Goal: Information Seeking & Learning: Check status

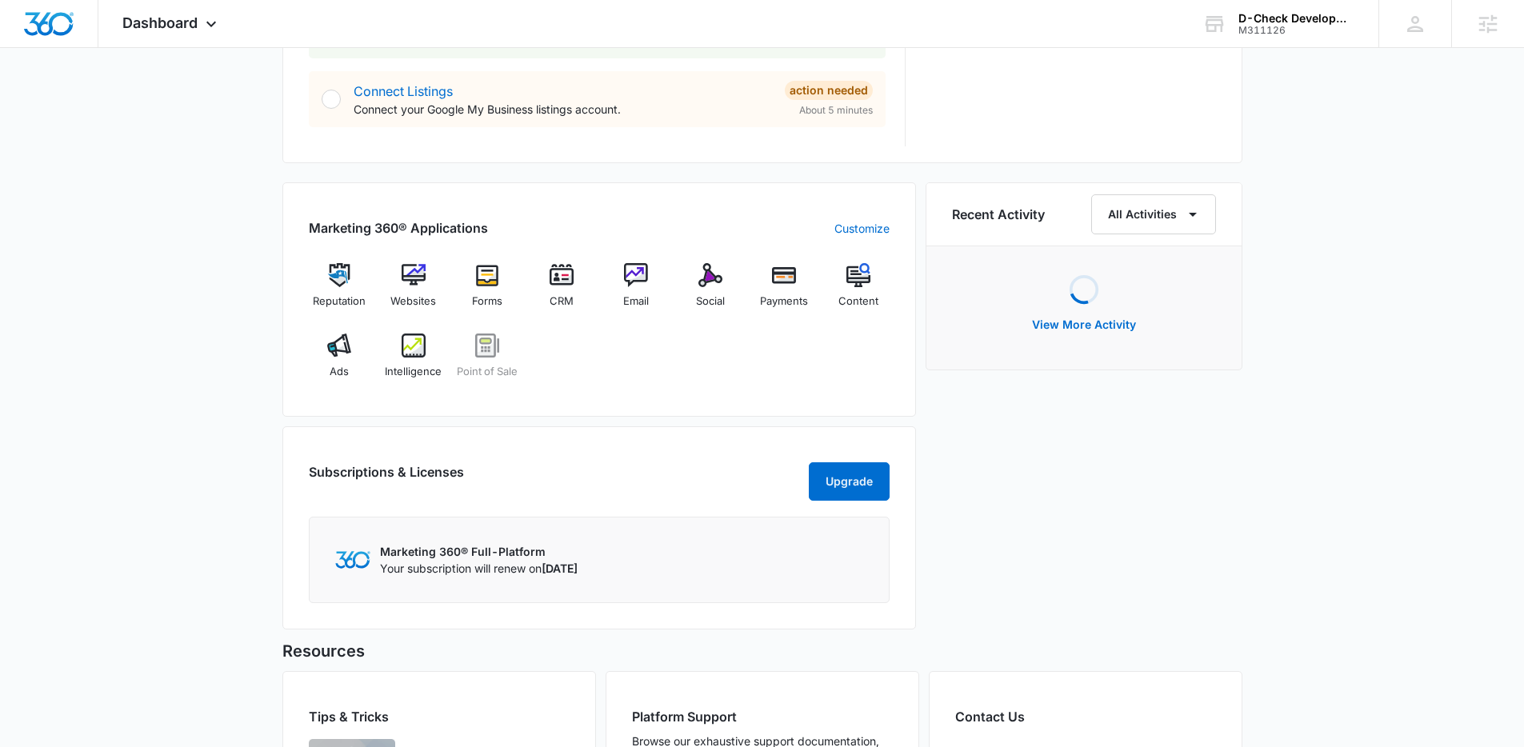
scroll to position [1028, 0]
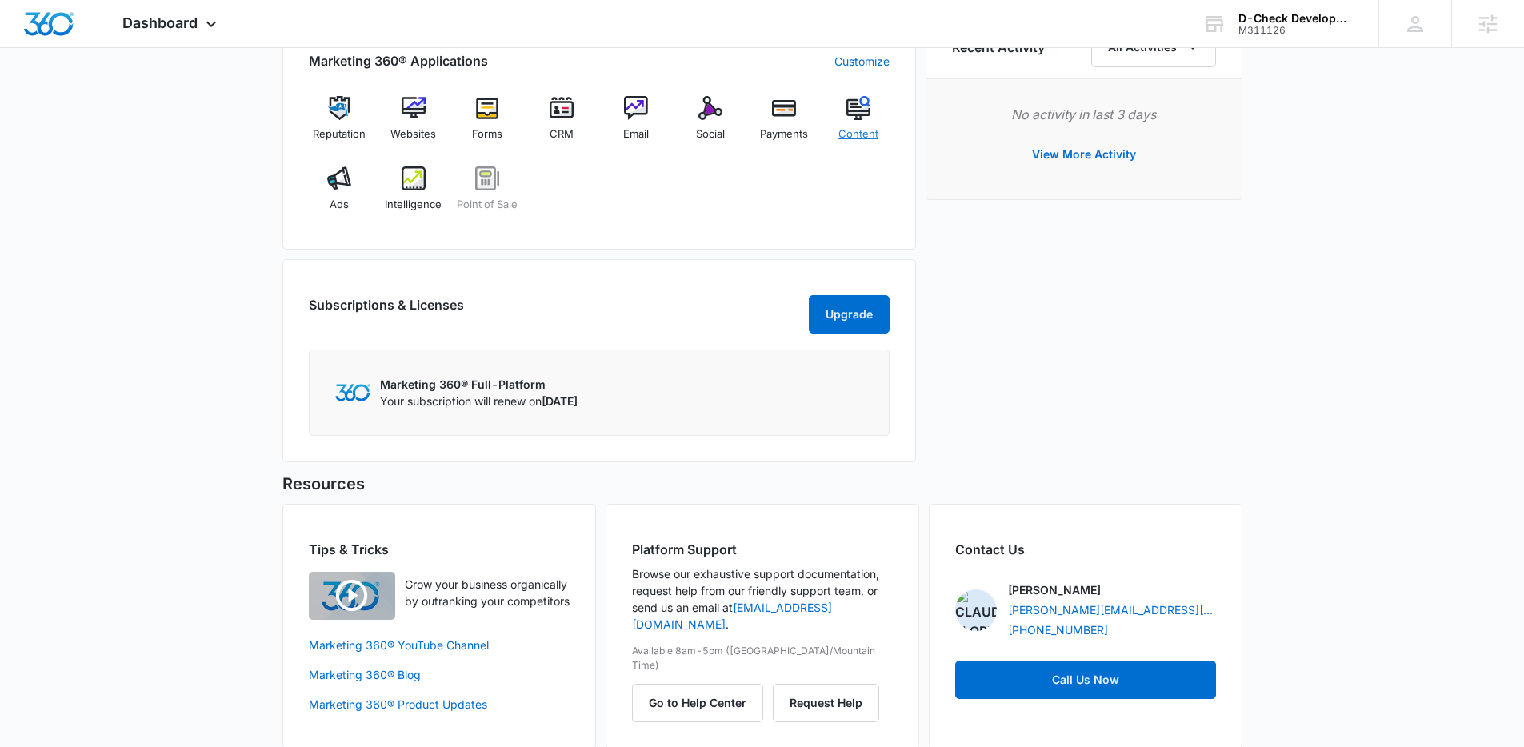
click at [863, 113] on img at bounding box center [858, 108] width 24 height 24
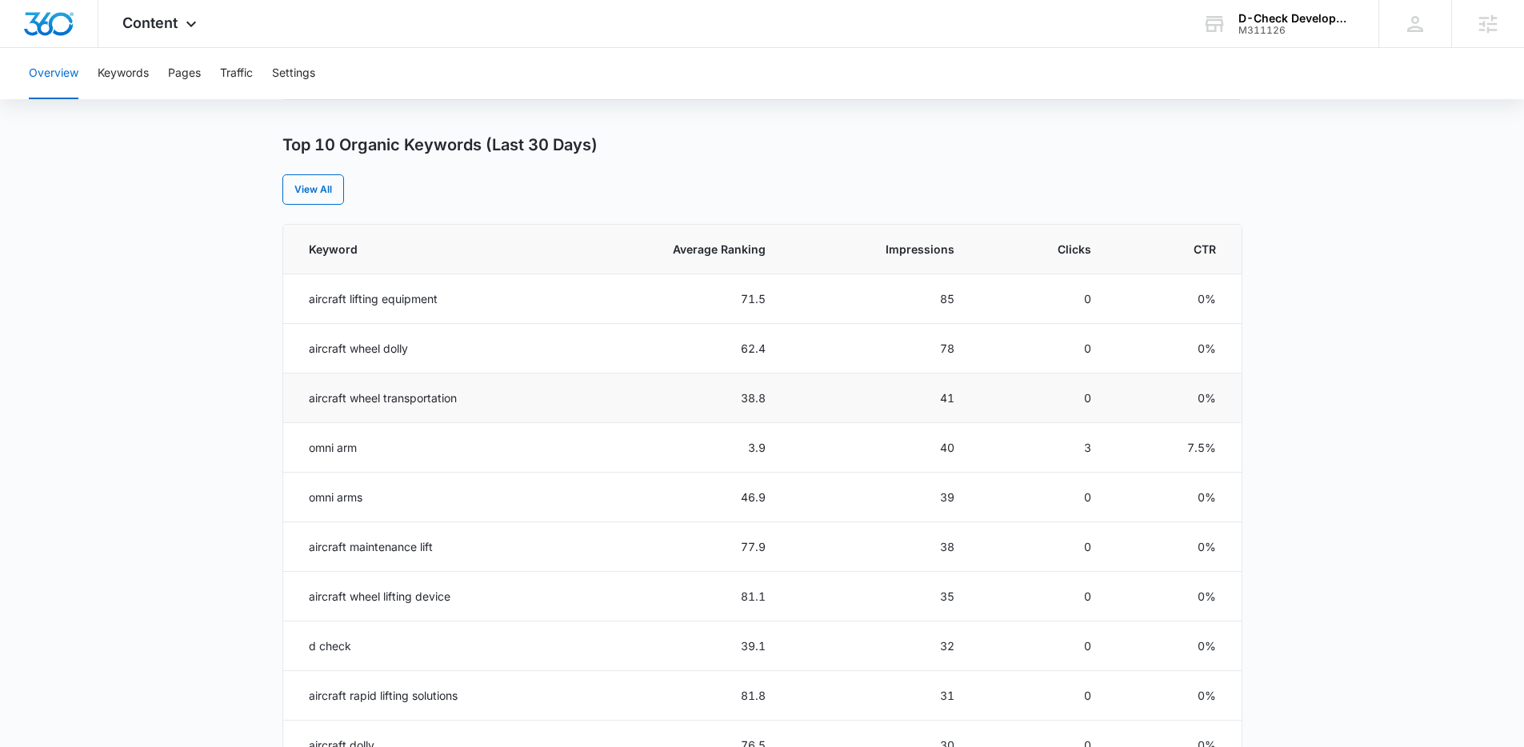
scroll to position [77, 0]
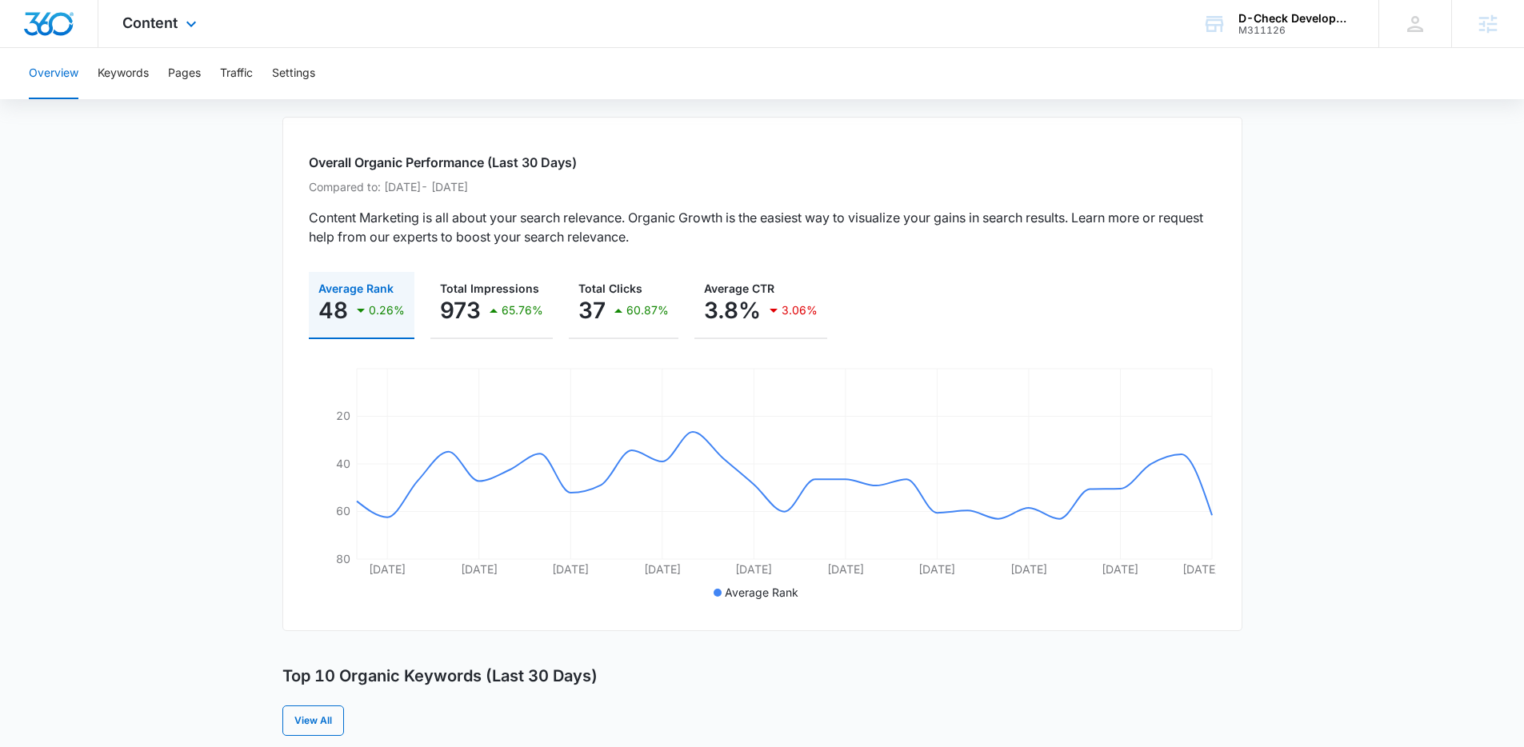
drag, startPoint x: 199, startPoint y: 30, endPoint x: 255, endPoint y: 146, distance: 128.8
click at [199, 30] on icon at bounding box center [191, 23] width 19 height 19
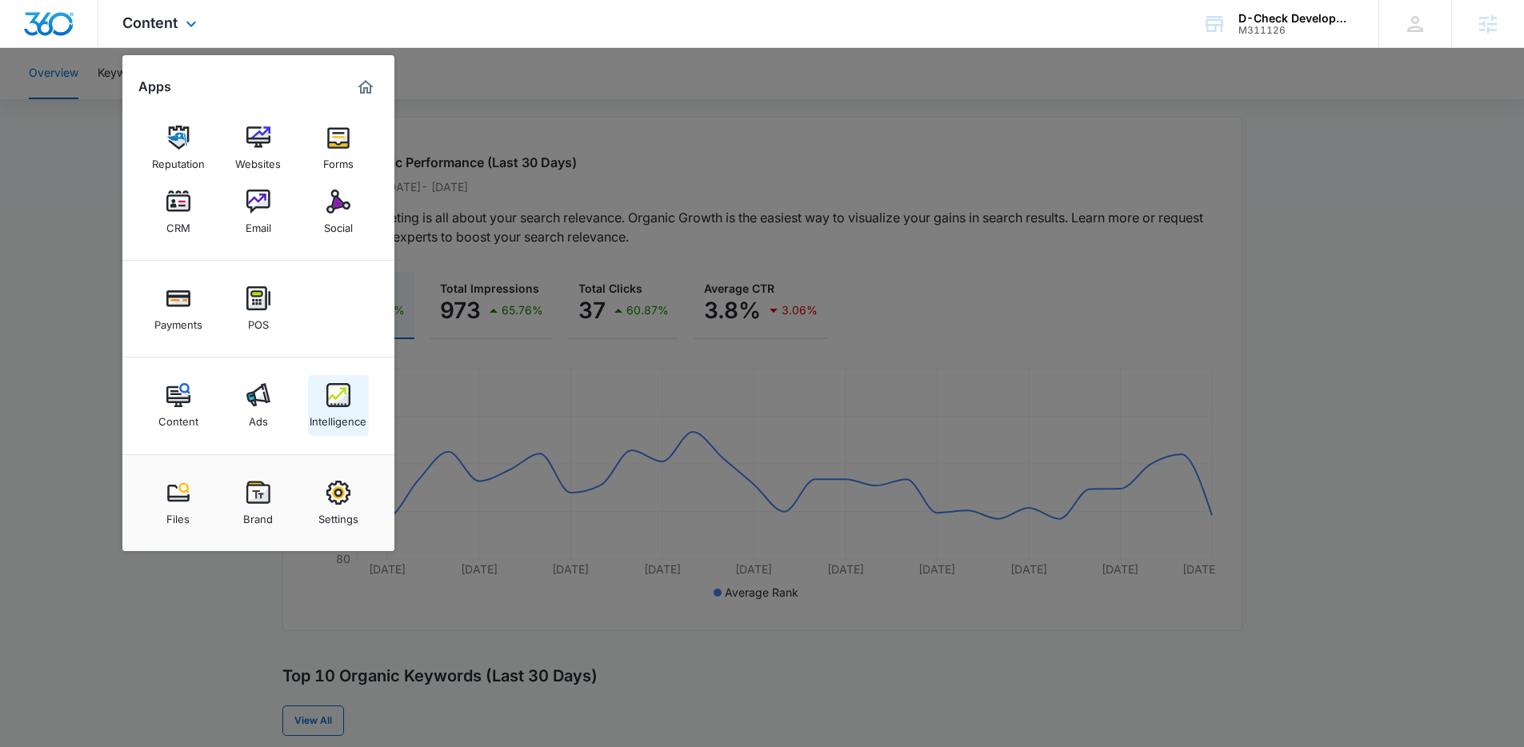
click at [341, 418] on div "Intelligence" at bounding box center [338, 417] width 57 height 21
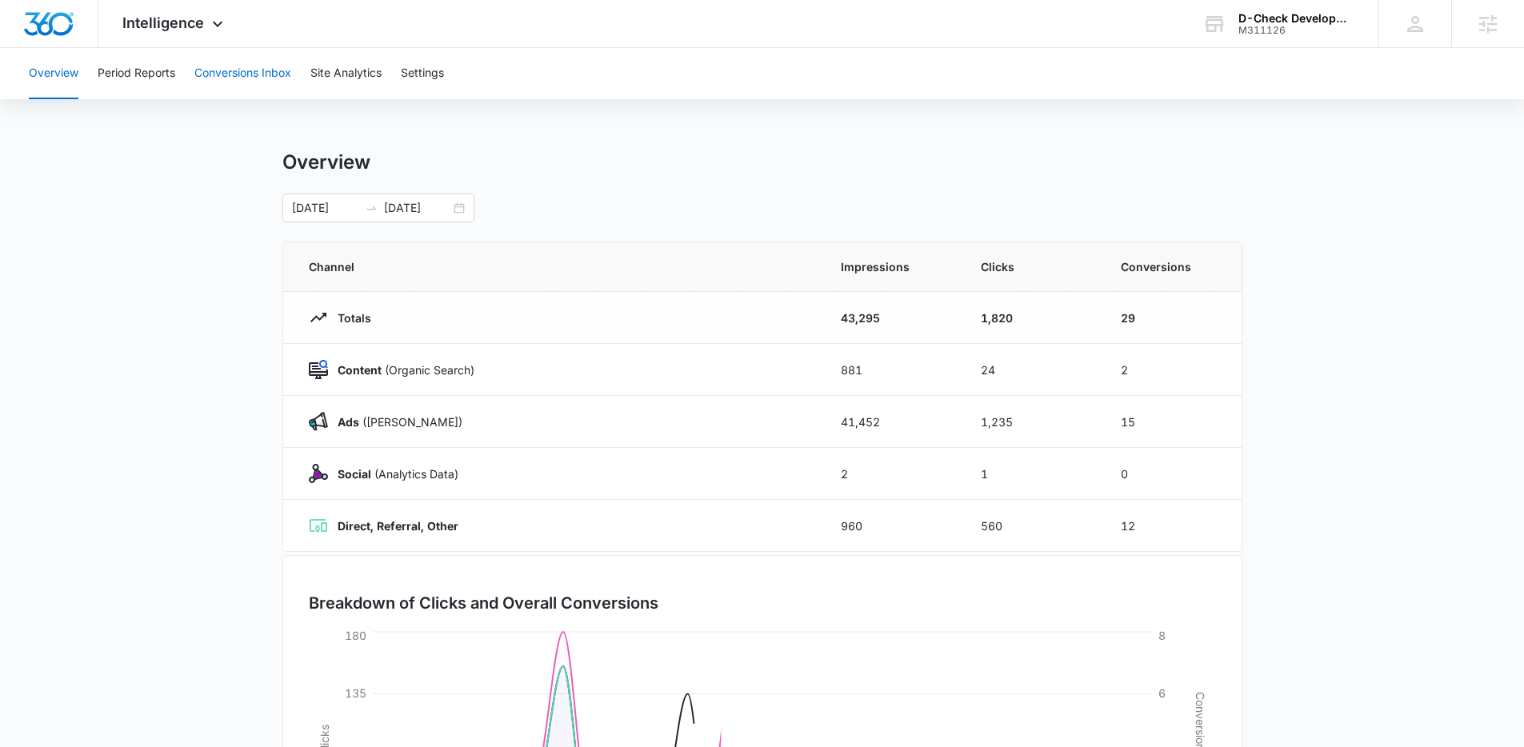
click at [249, 76] on button "Conversions Inbox" at bounding box center [242, 73] width 97 height 51
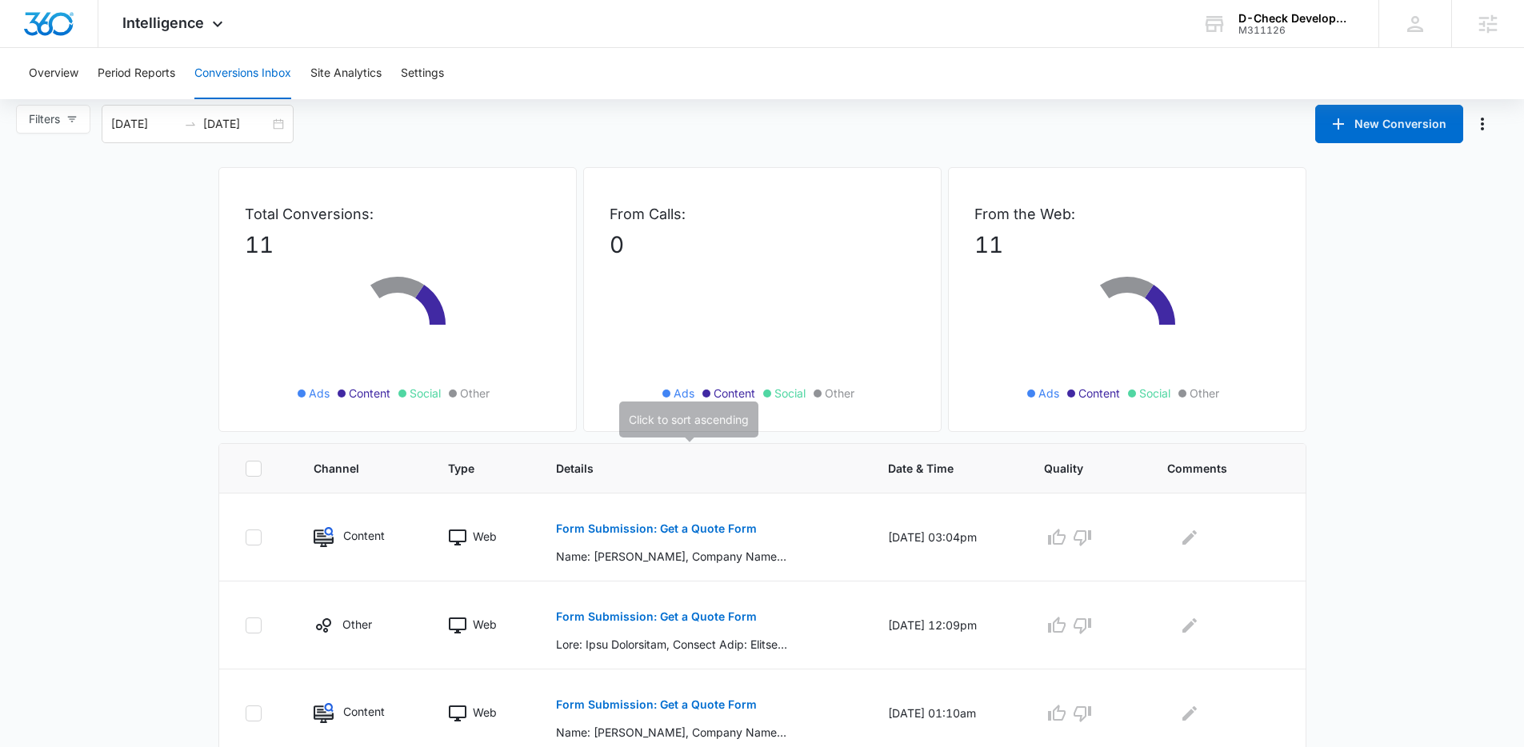
scroll to position [26, 0]
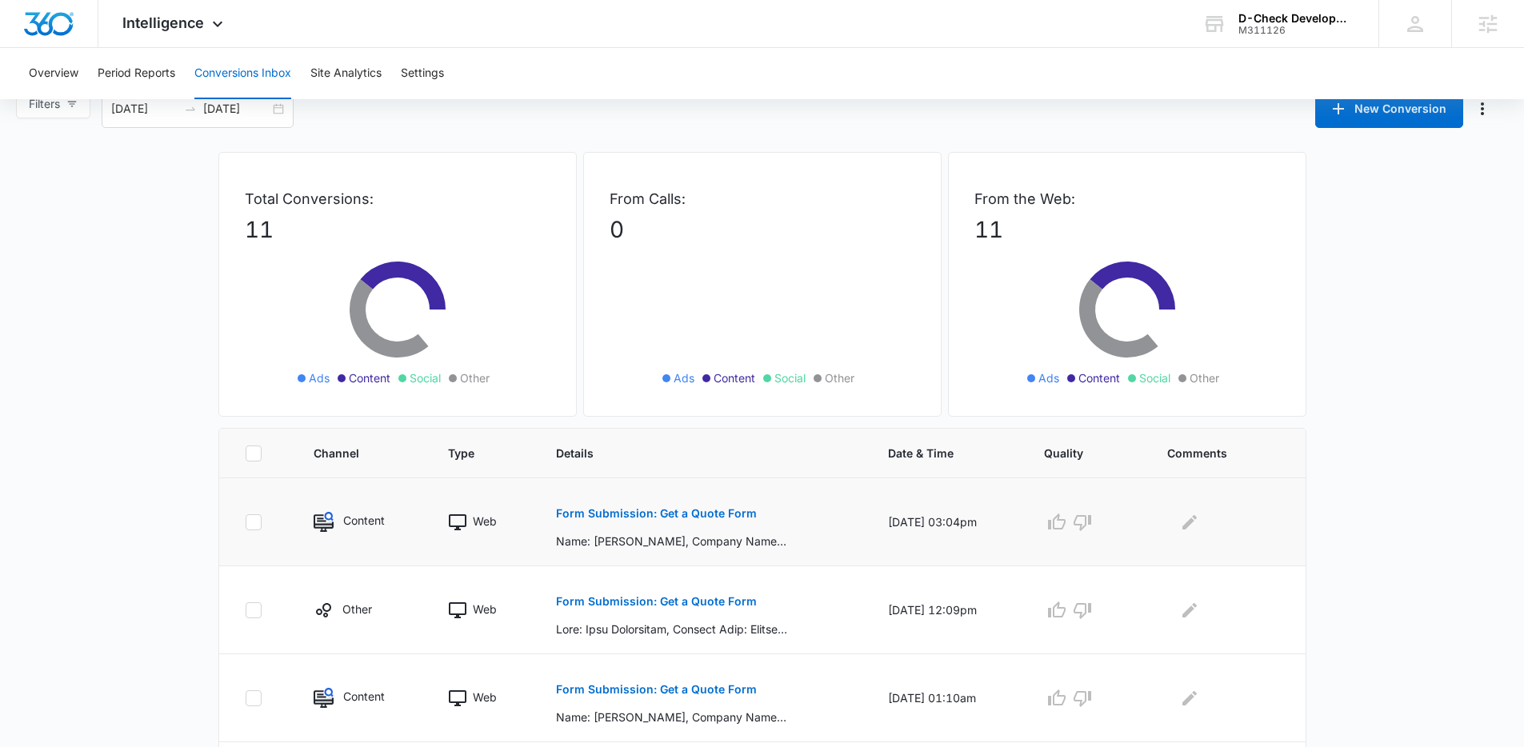
click at [698, 511] on p "Form Submission: Get a Quote Form" at bounding box center [656, 513] width 201 height 11
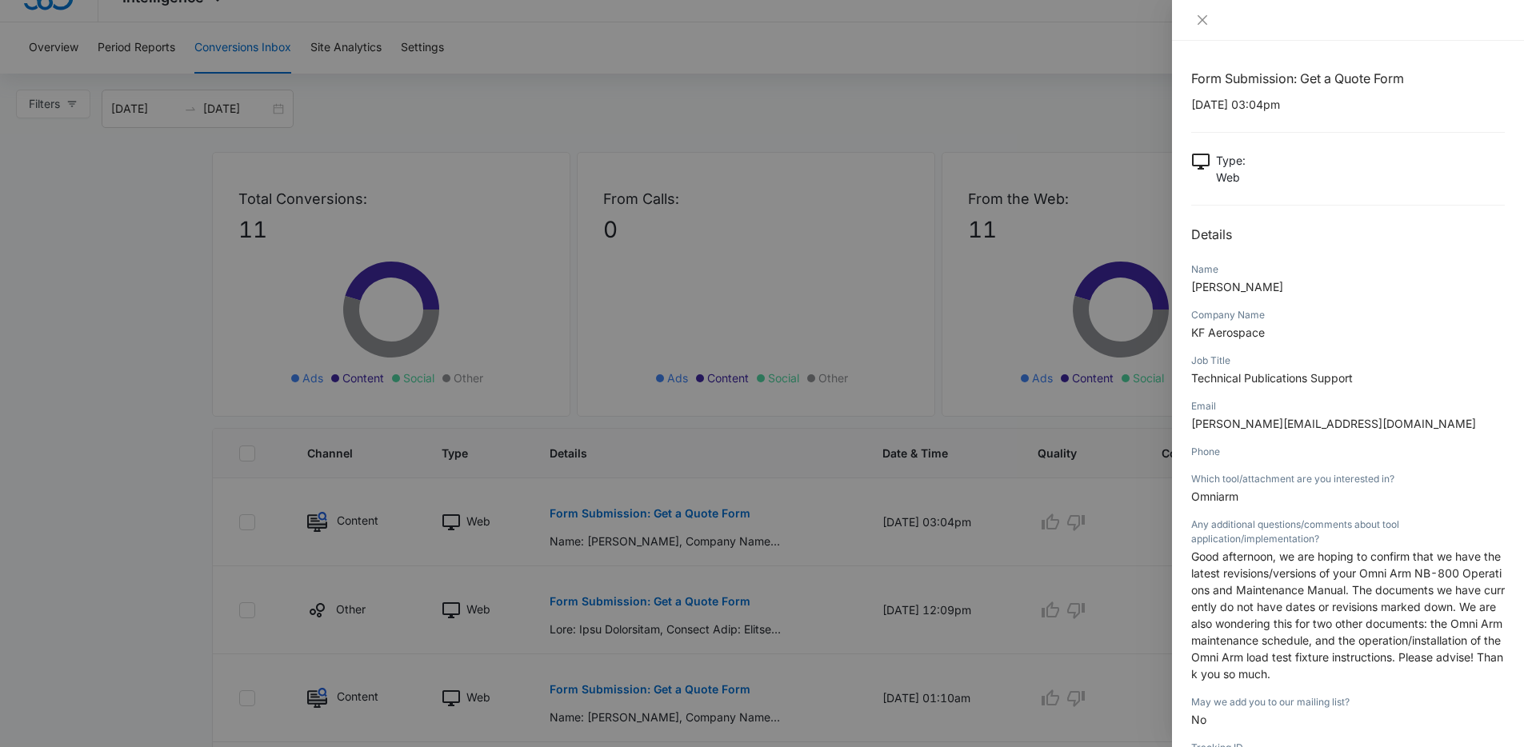
click at [947, 462] on div at bounding box center [762, 373] width 1524 height 747
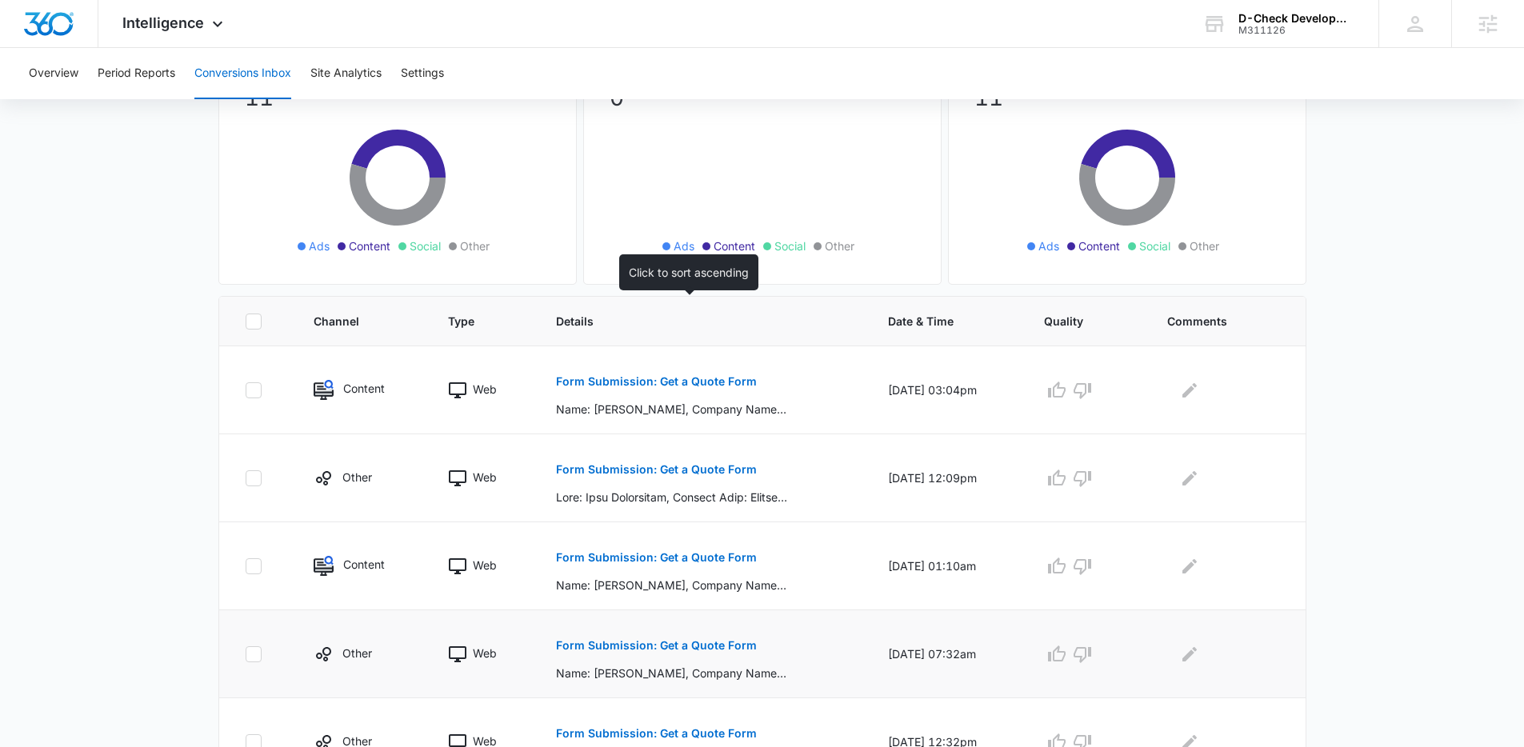
scroll to position [333, 0]
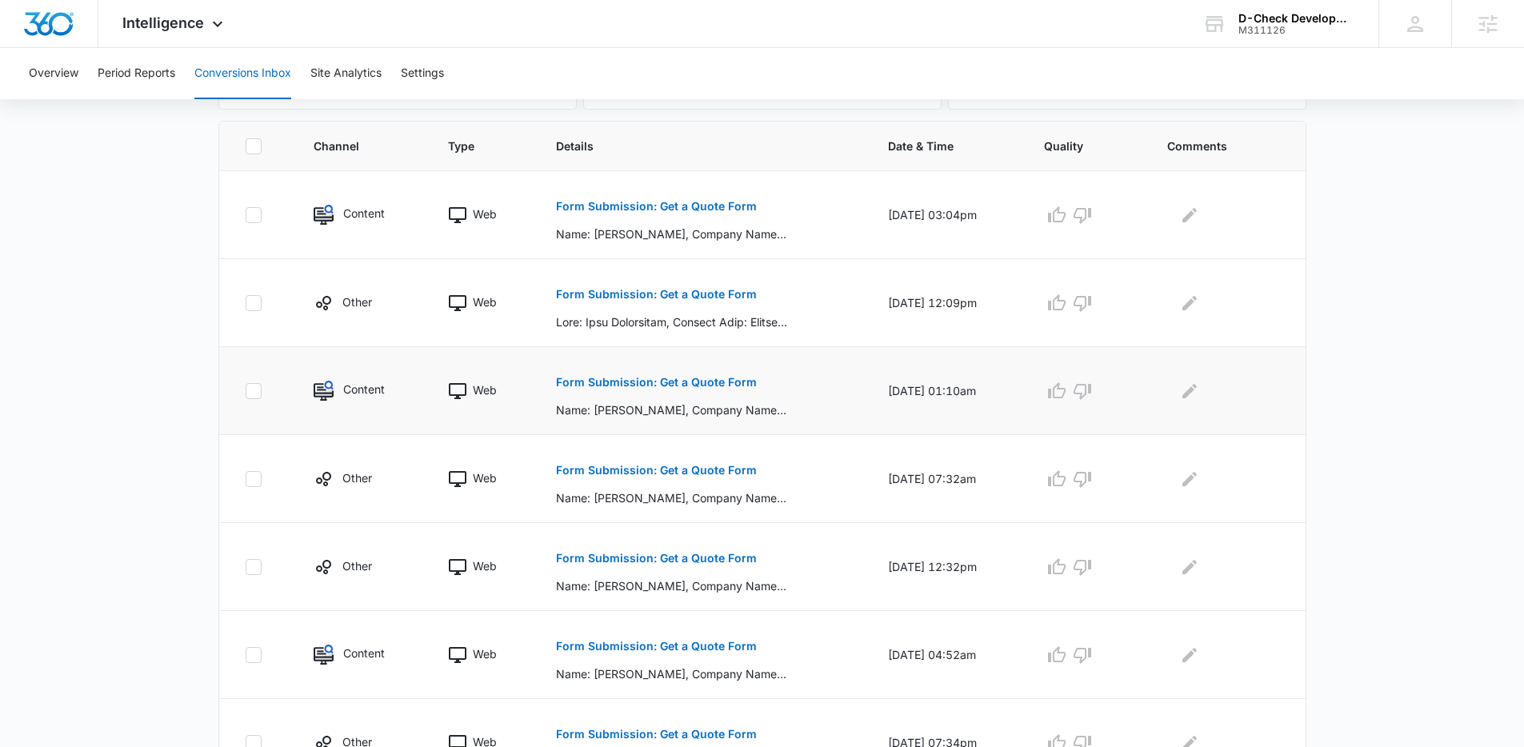
click at [678, 374] on button "Form Submission: Get a Quote Form" at bounding box center [656, 382] width 201 height 38
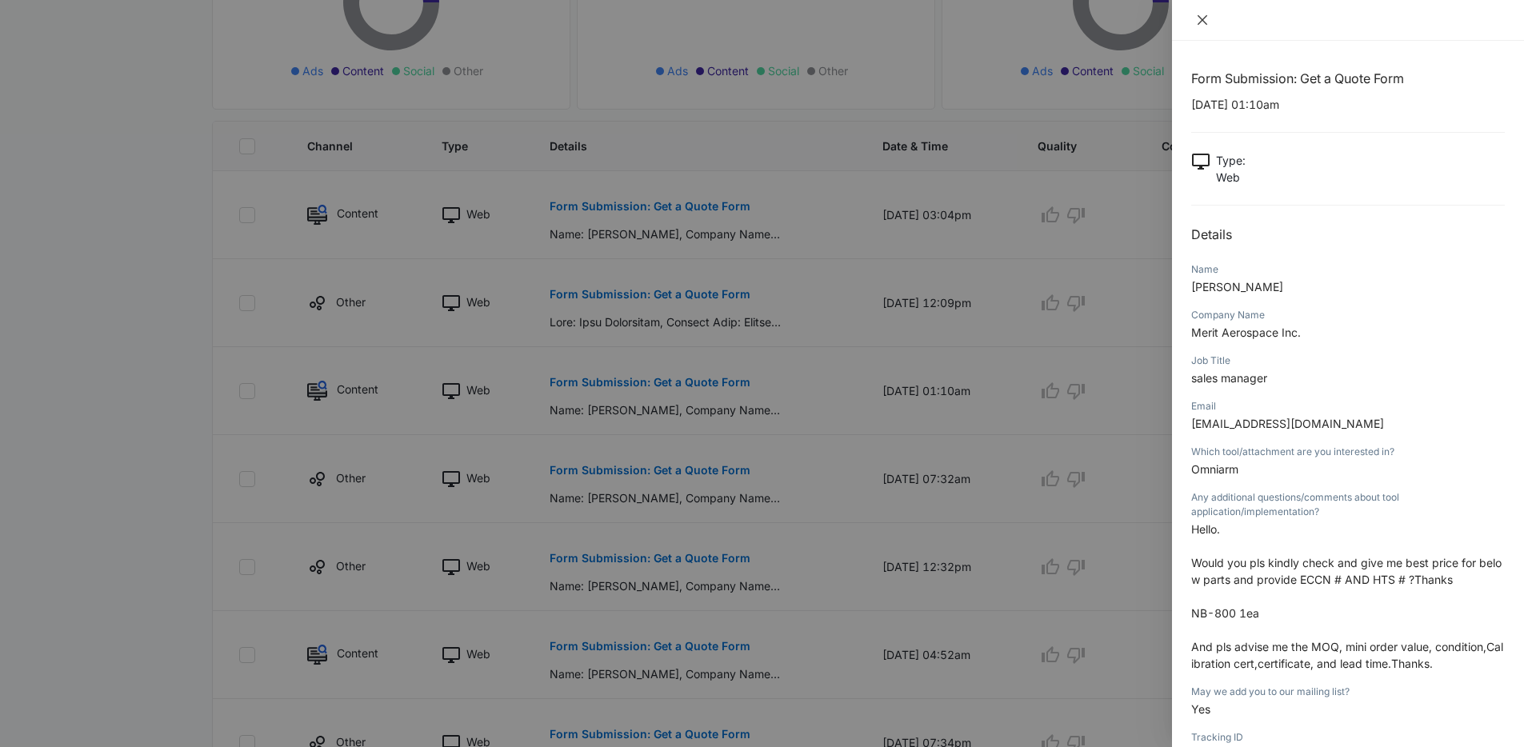
click at [1197, 26] on button "Close" at bounding box center [1202, 20] width 22 height 14
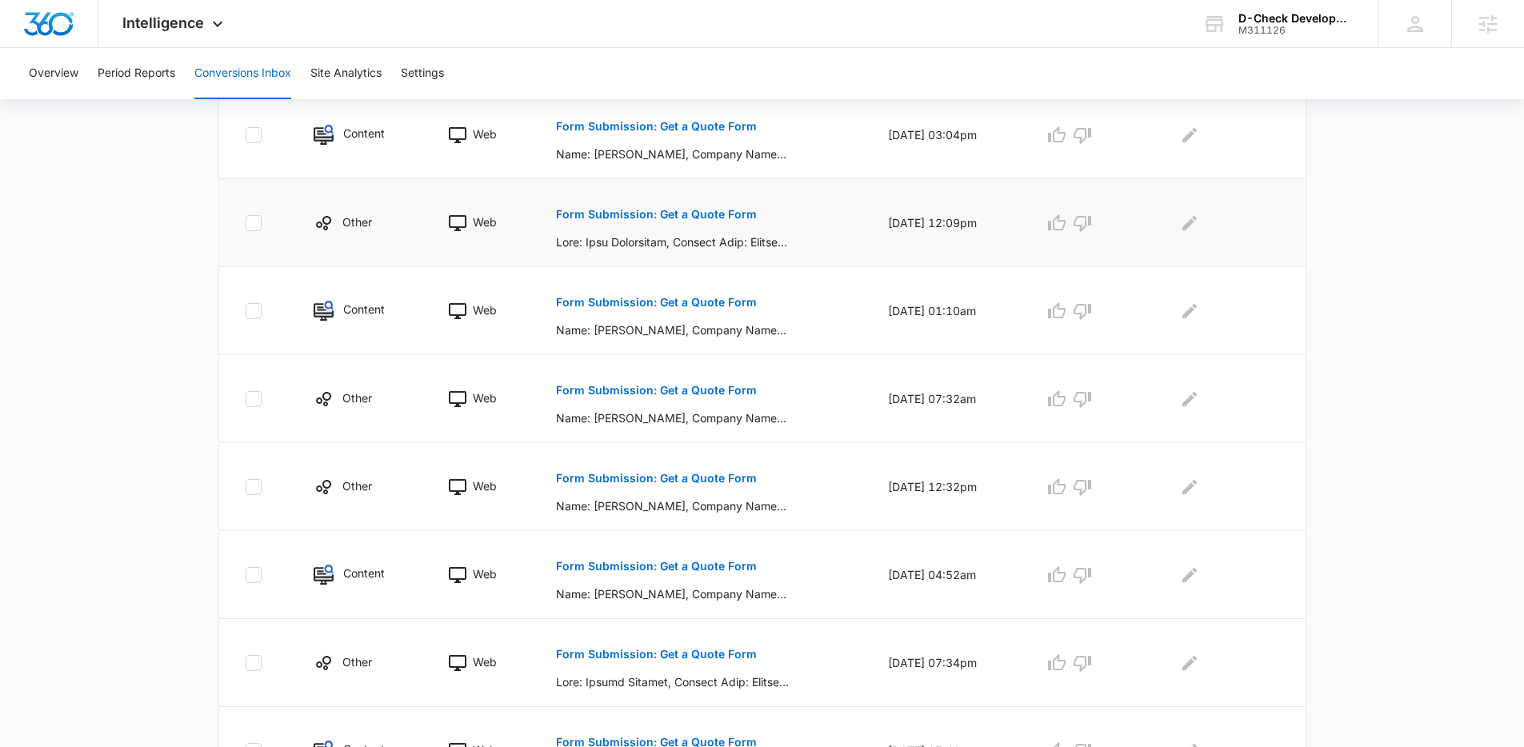
scroll to position [555, 0]
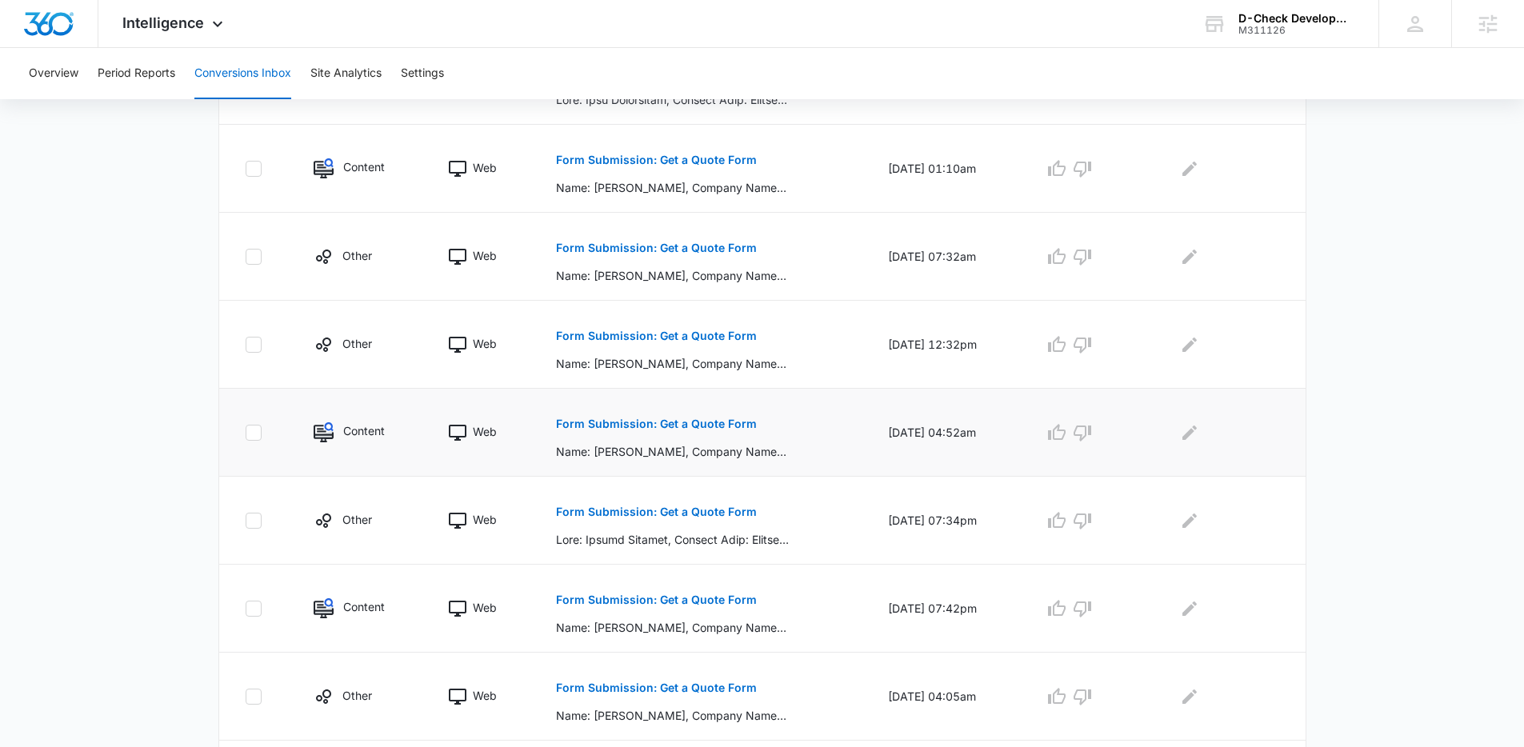
click at [675, 425] on p "Form Submission: Get a Quote Form" at bounding box center [656, 423] width 201 height 11
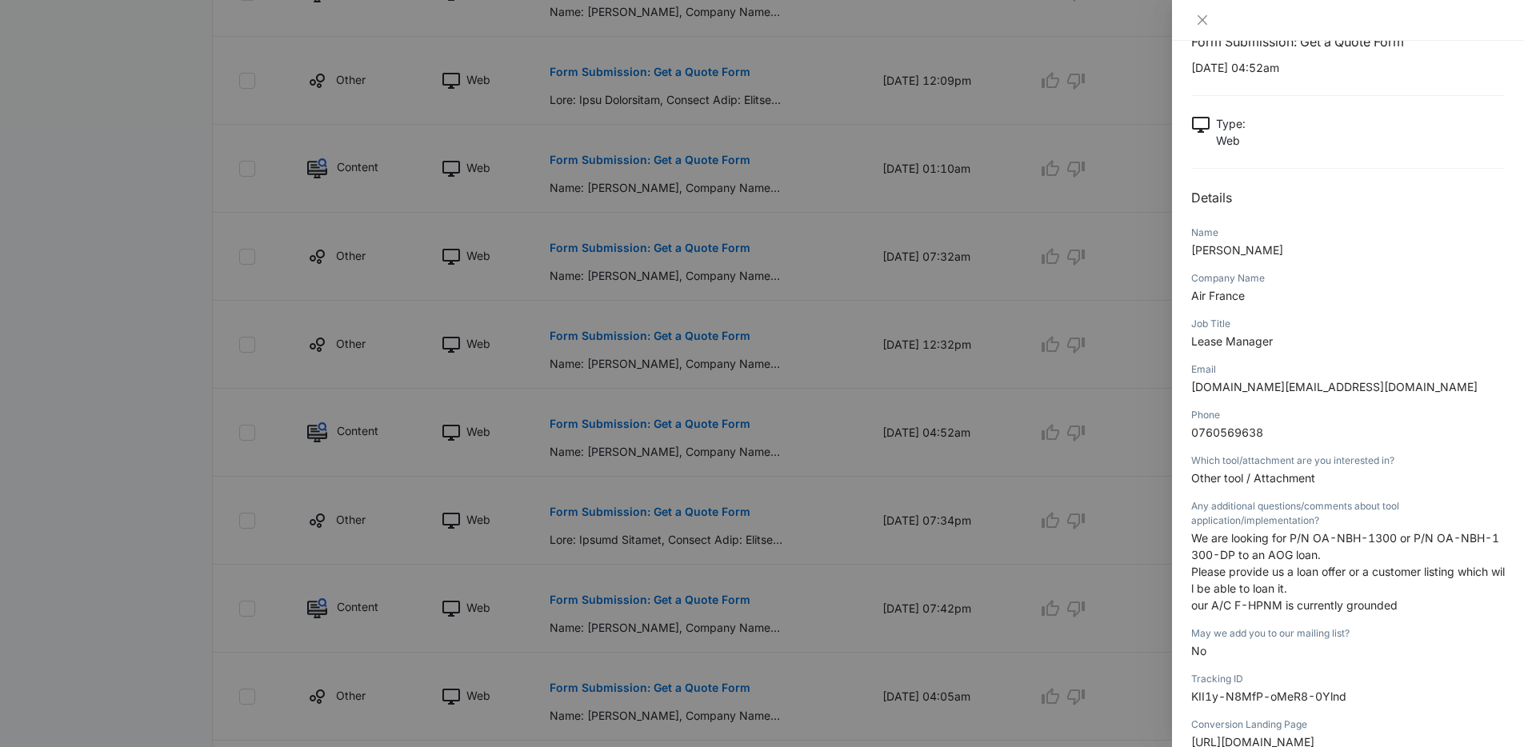
scroll to position [50, 0]
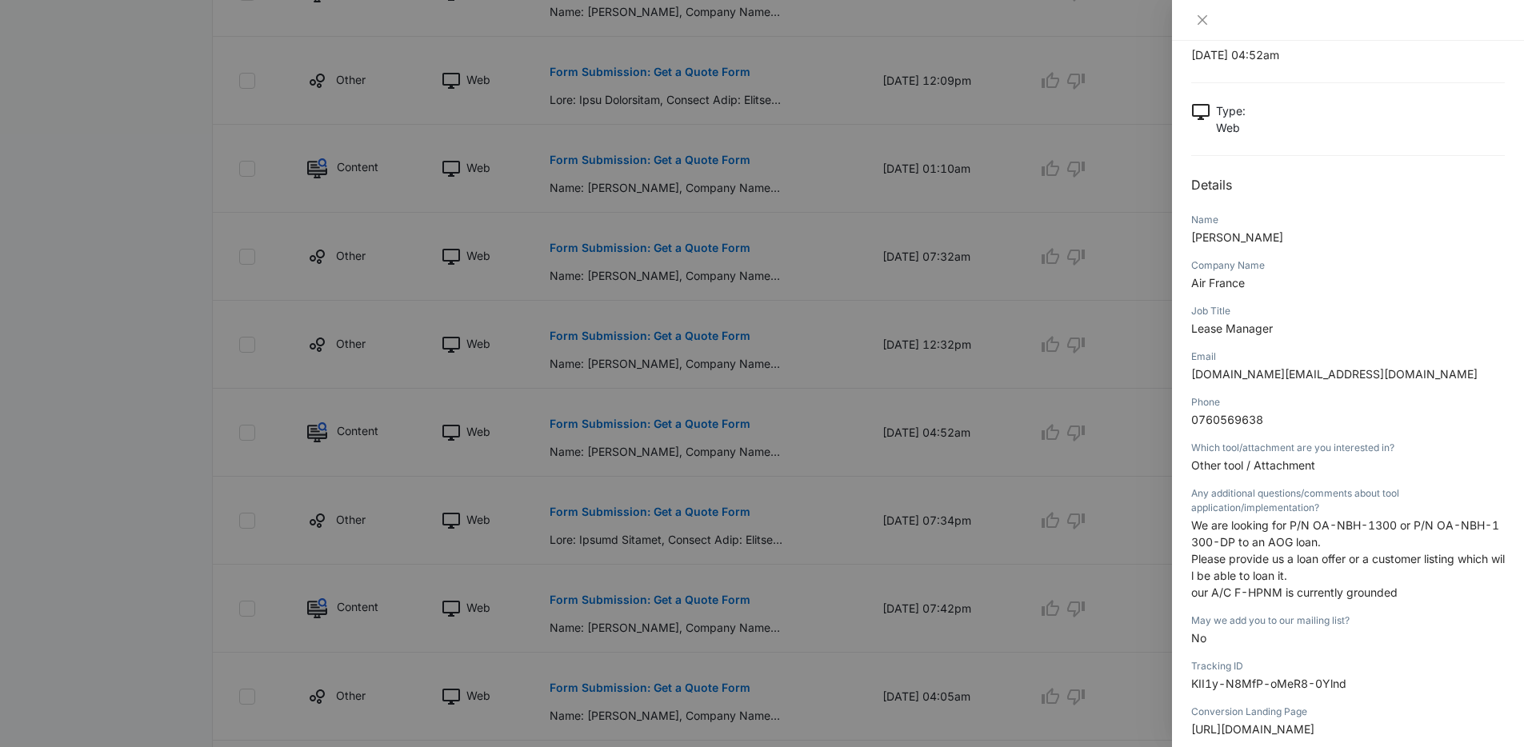
click at [905, 394] on div at bounding box center [762, 373] width 1524 height 747
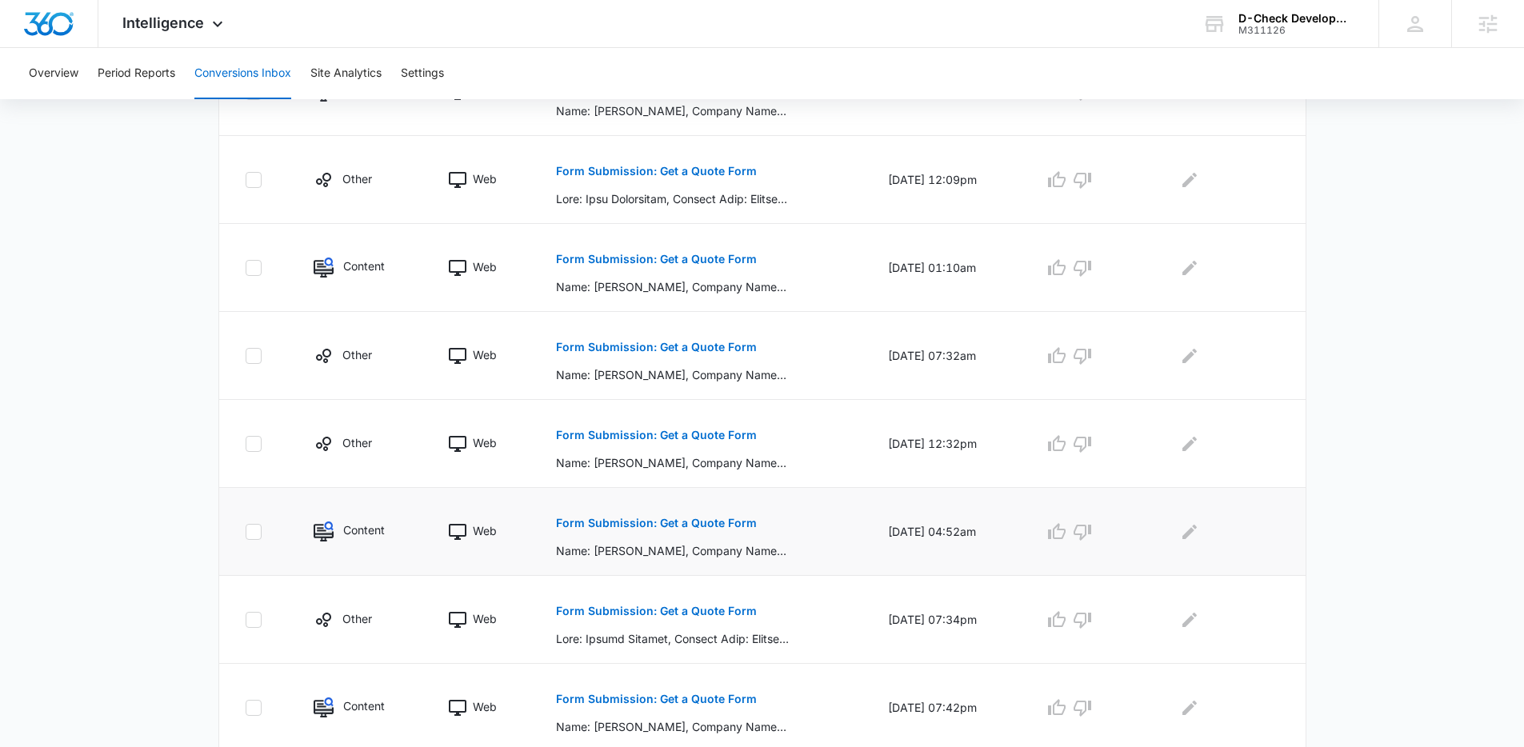
scroll to position [606, 0]
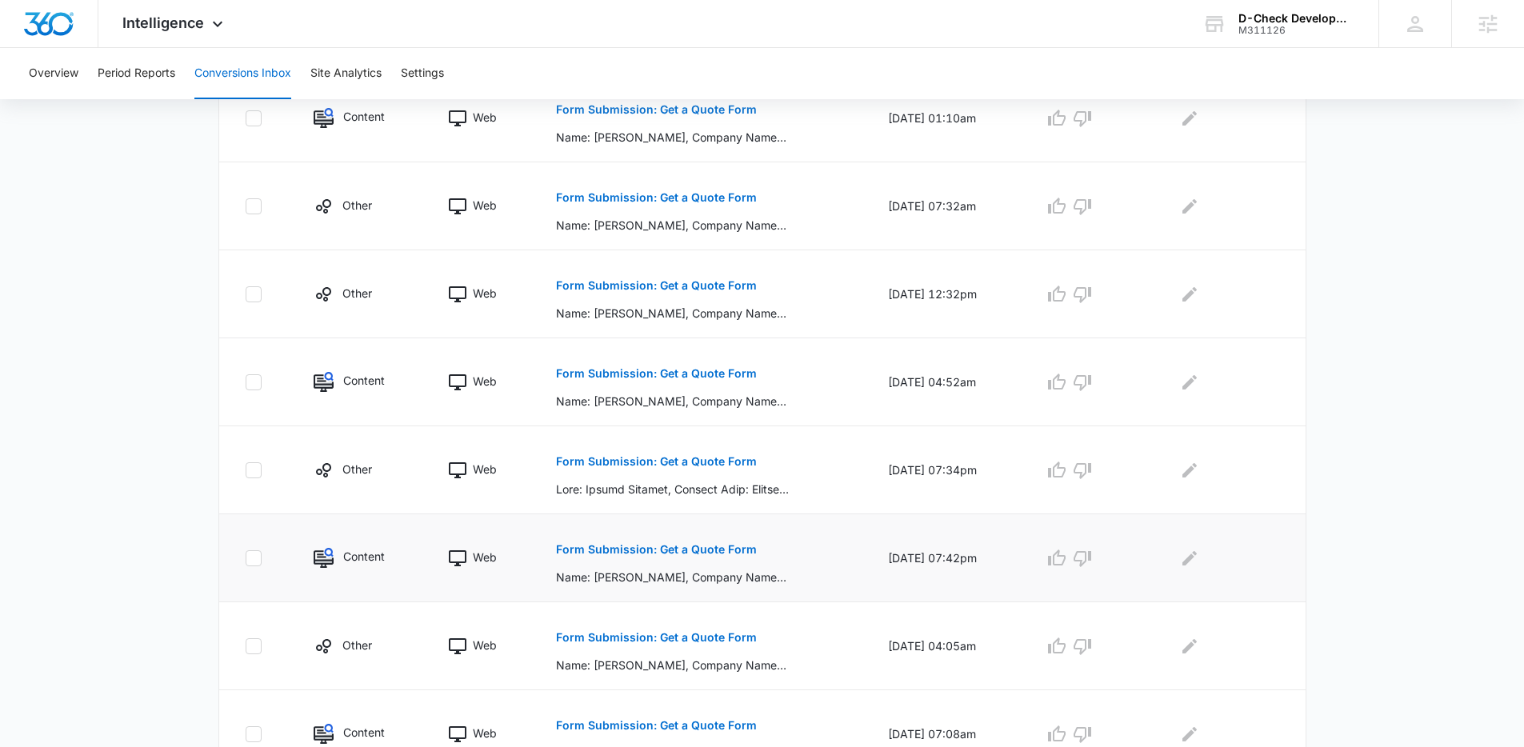
click at [710, 556] on button "Form Submission: Get a Quote Form" at bounding box center [656, 549] width 201 height 38
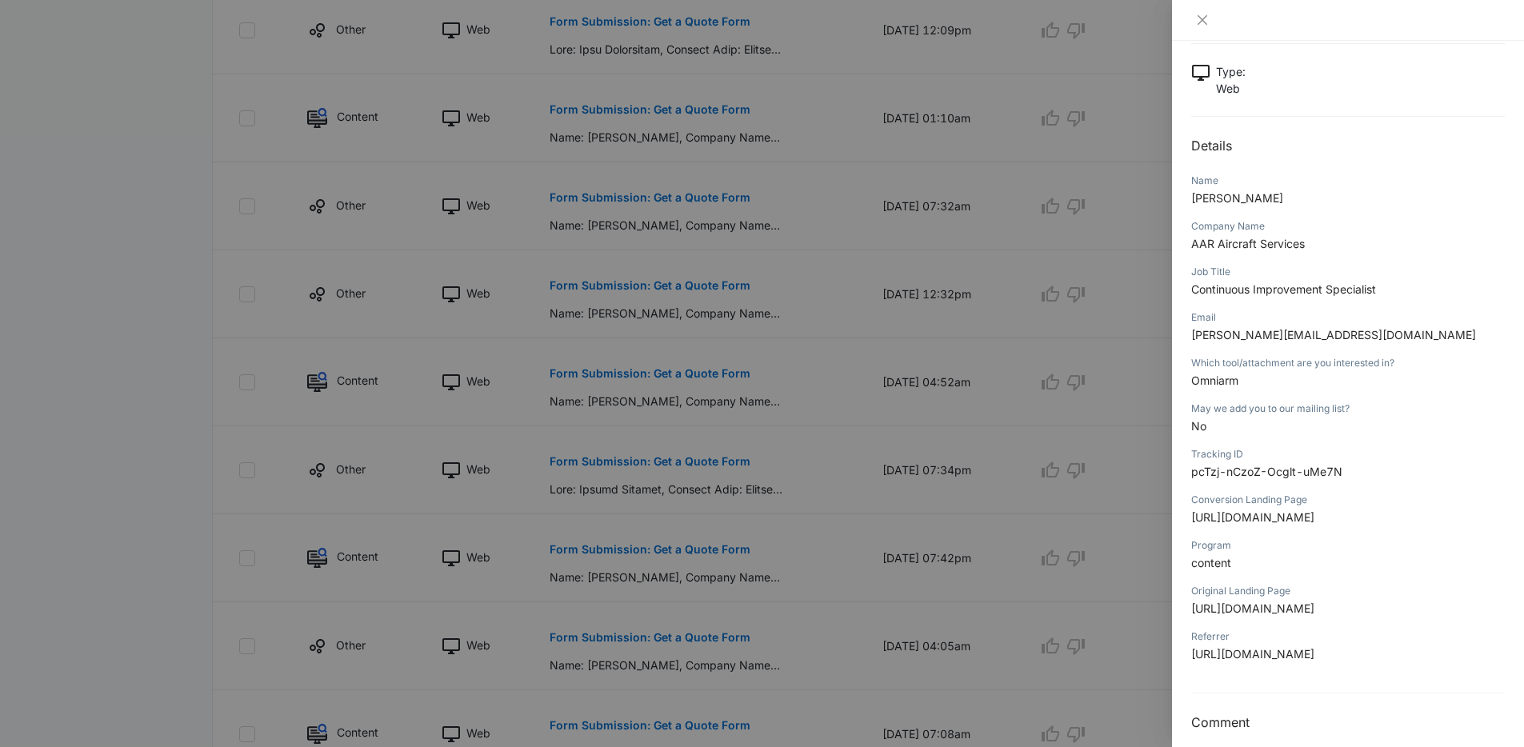
scroll to position [92, 0]
click at [862, 515] on div at bounding box center [762, 373] width 1524 height 747
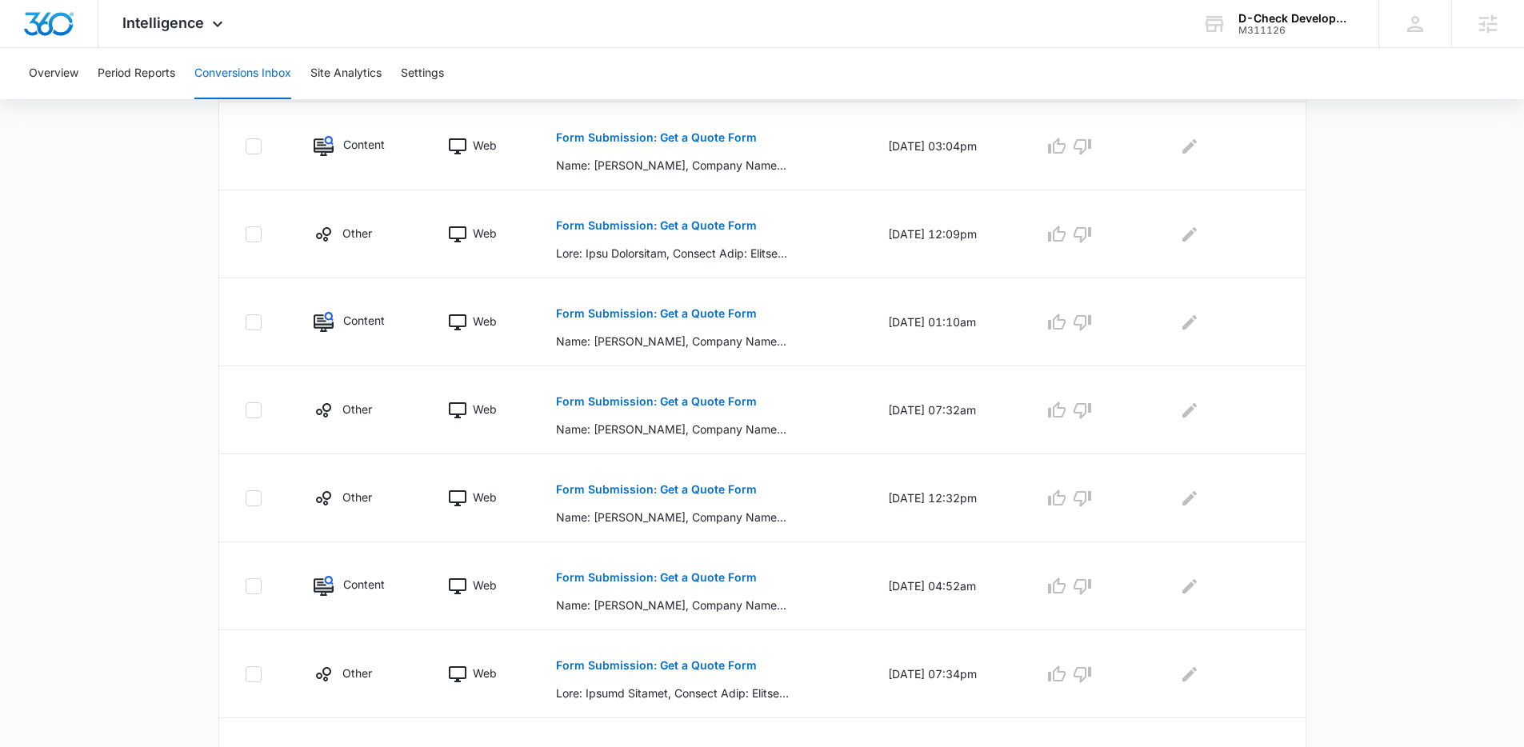
scroll to position [0, 0]
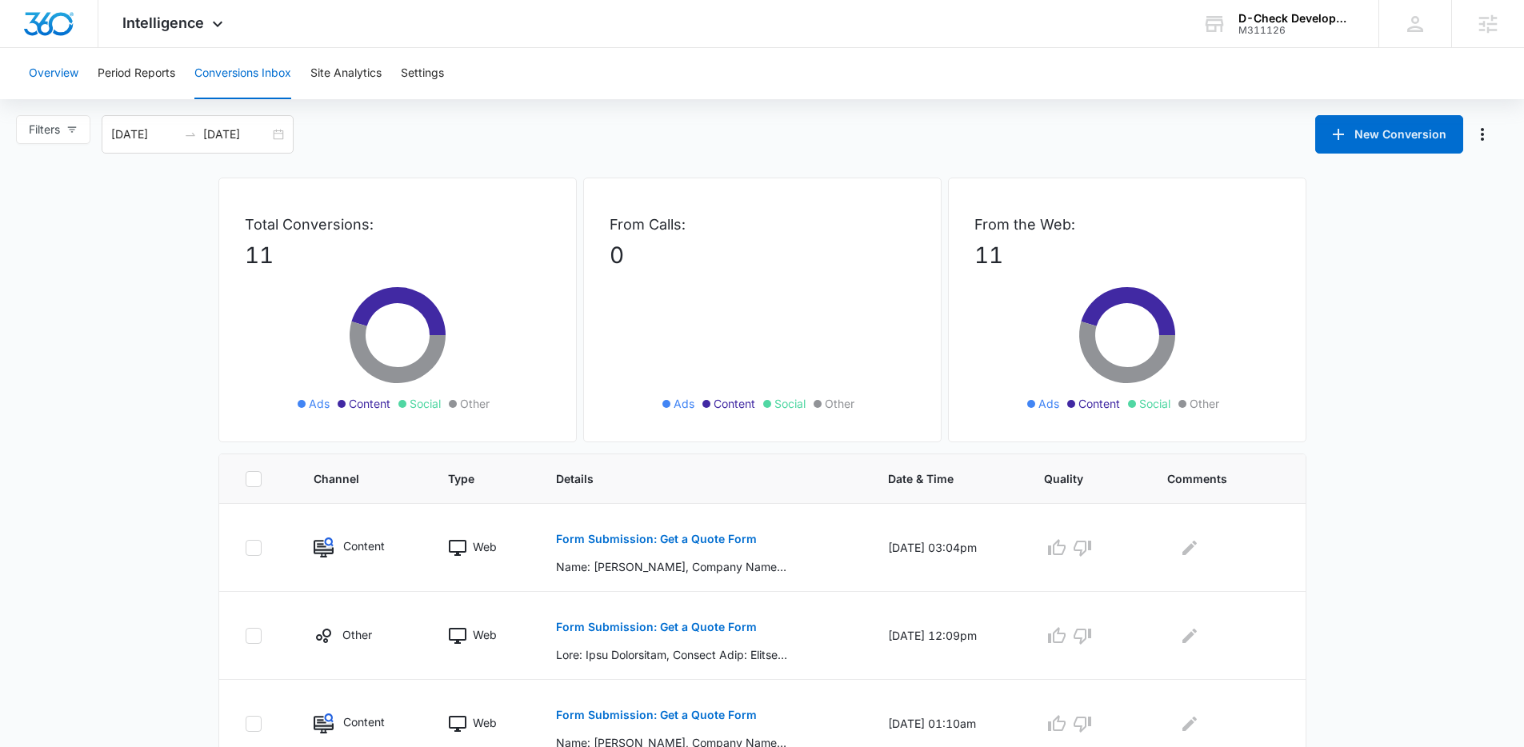
click at [35, 61] on button "Overview" at bounding box center [54, 73] width 50 height 51
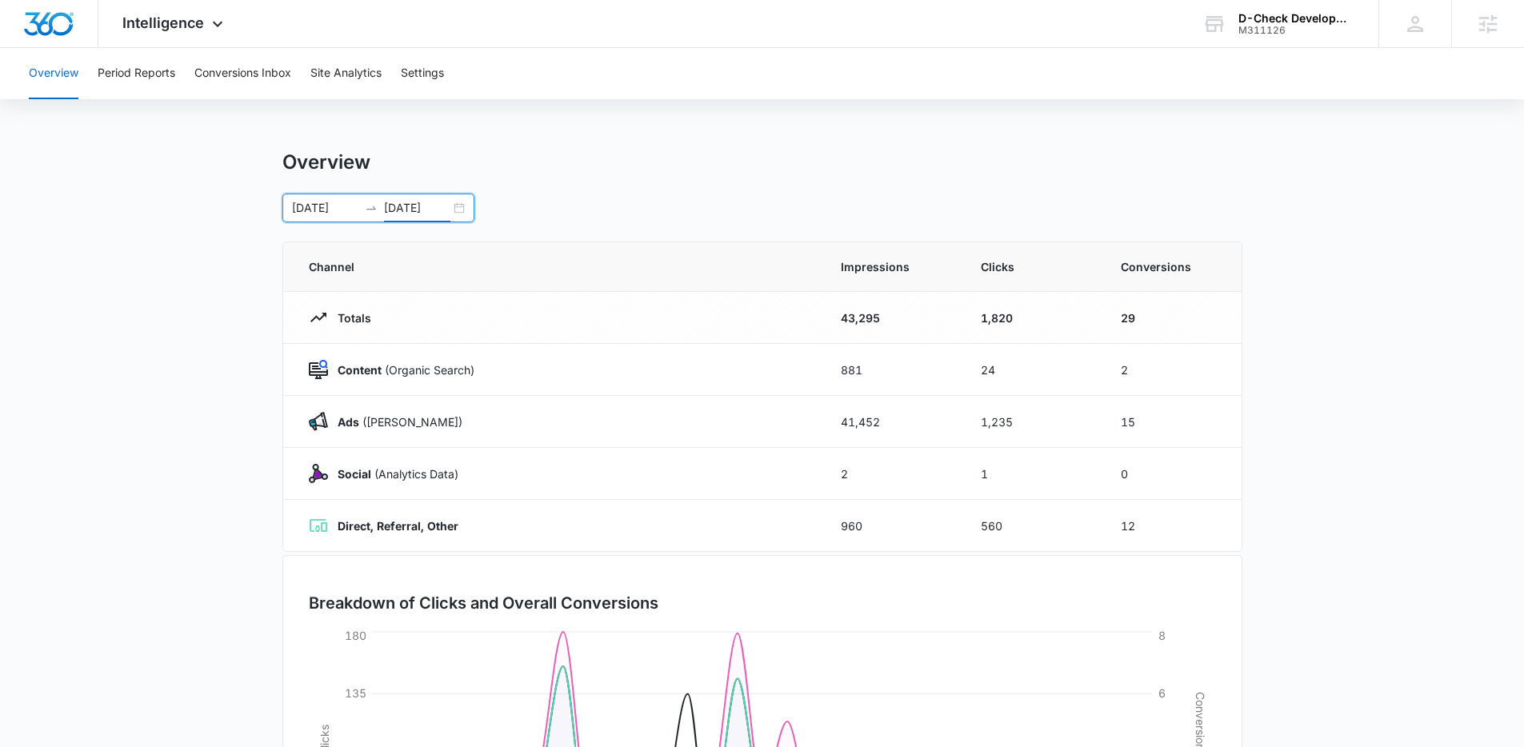
click at [448, 214] on input "08/12/2025" at bounding box center [417, 208] width 66 height 18
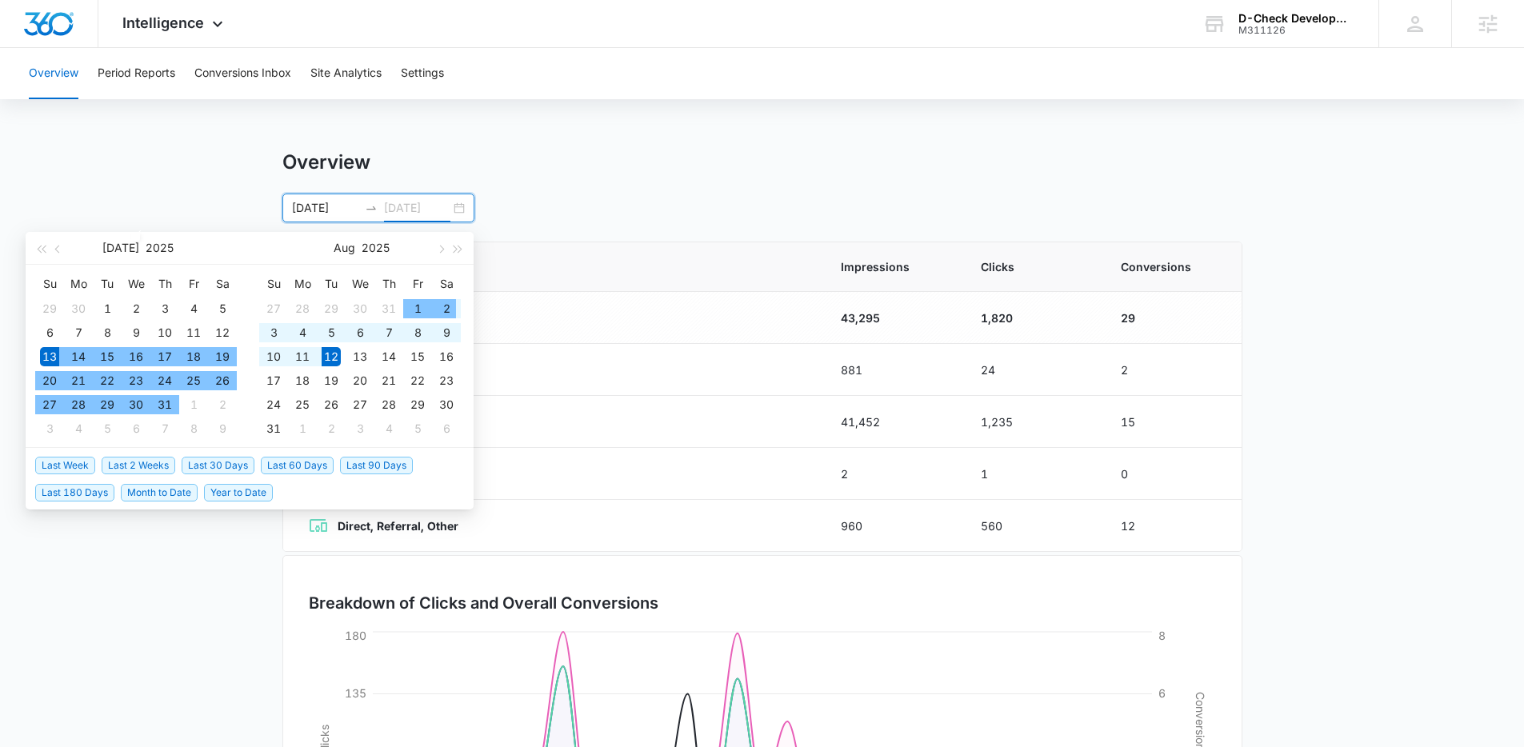
type input "08/12/2025"
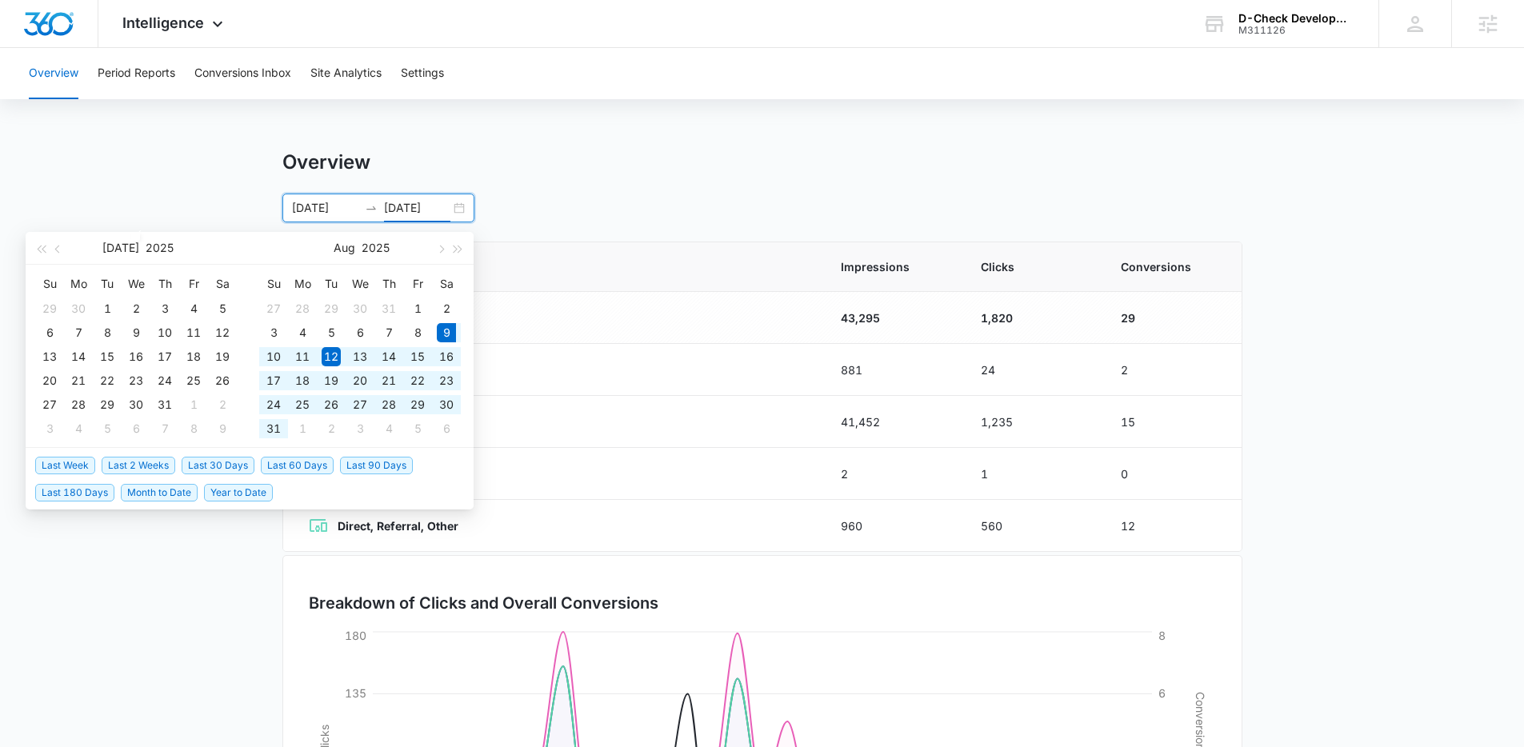
click at [214, 466] on span "Last 30 Days" at bounding box center [218, 466] width 73 height 18
type input "08/09/2025"
type input "09/08/2025"
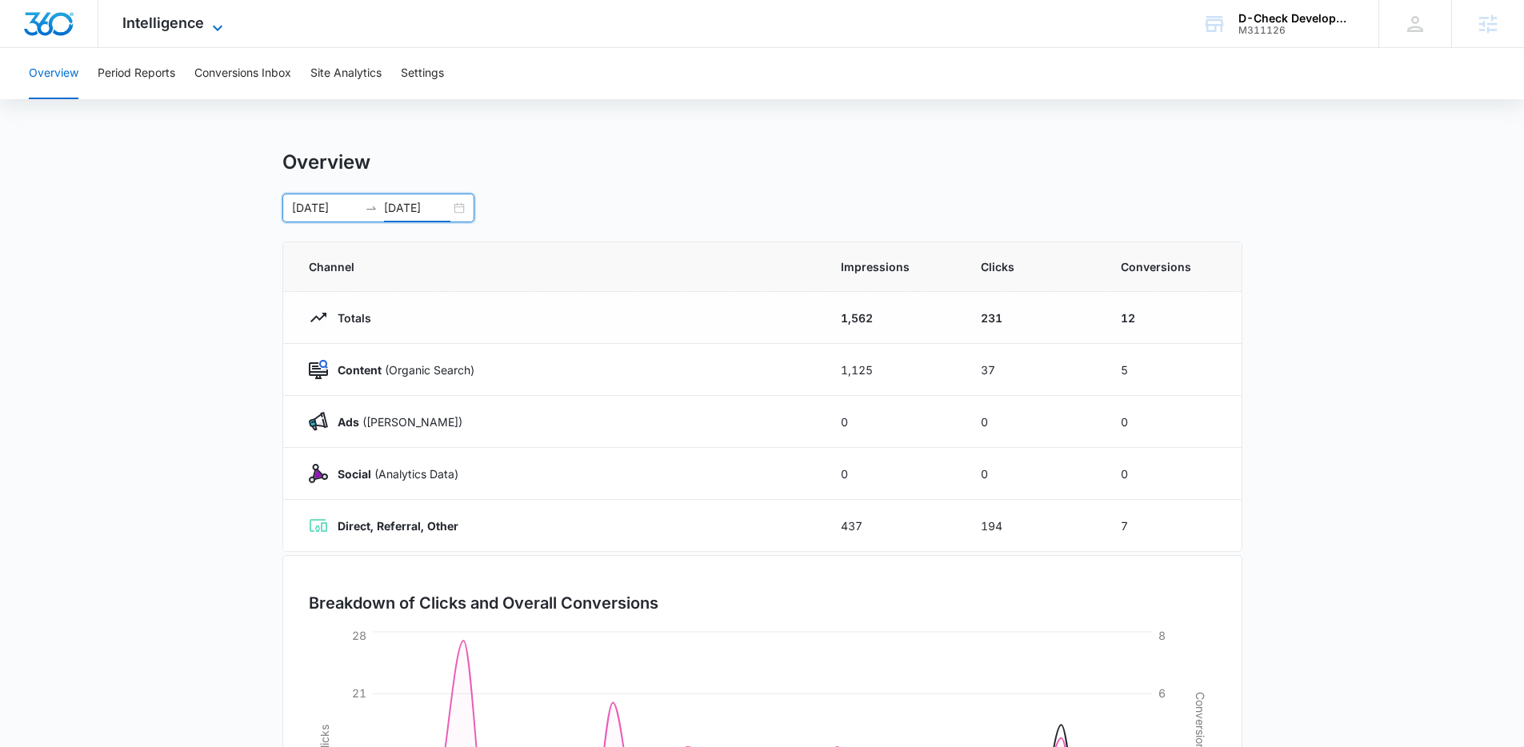
click at [156, 18] on span "Intelligence" at bounding box center [163, 22] width 82 height 17
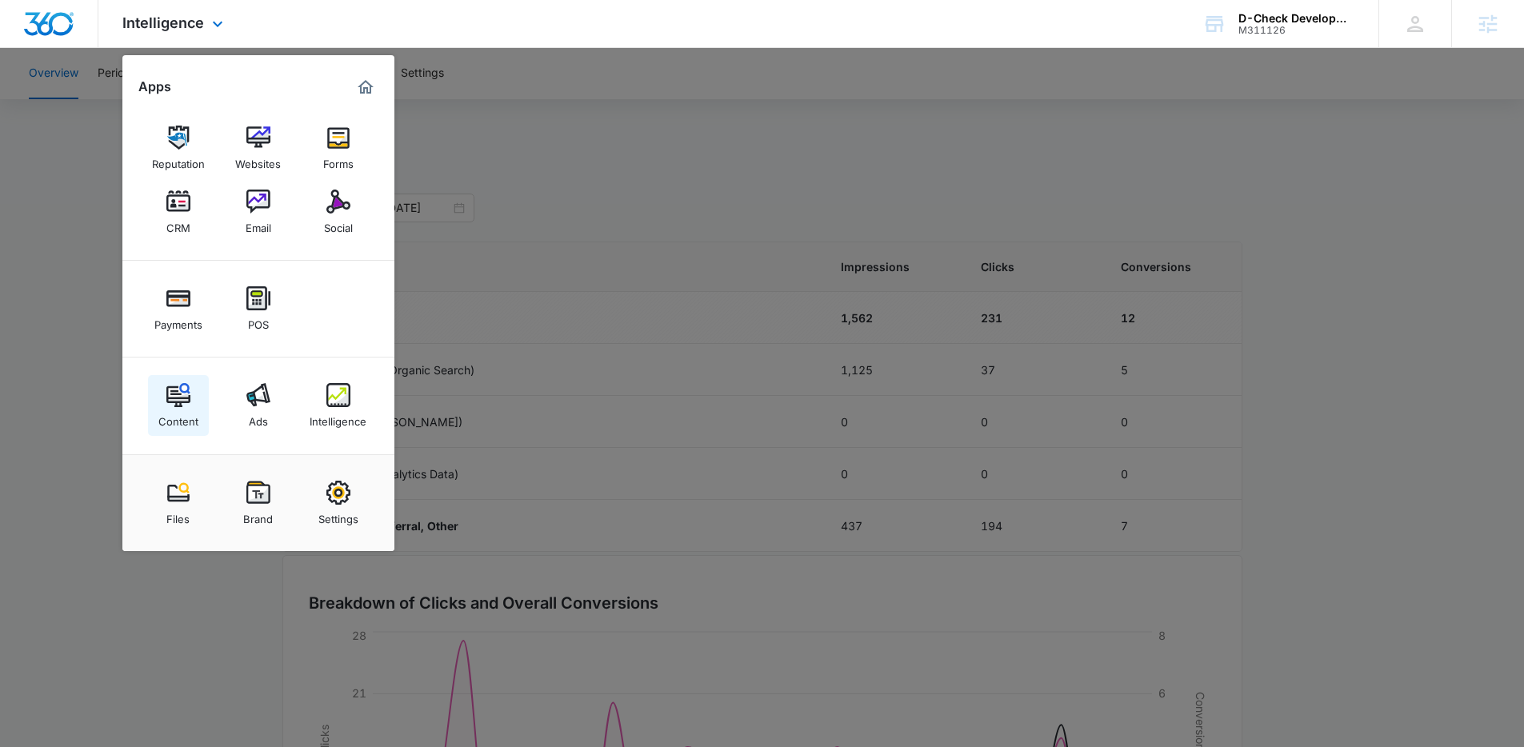
click at [187, 409] on div "Content" at bounding box center [178, 417] width 40 height 21
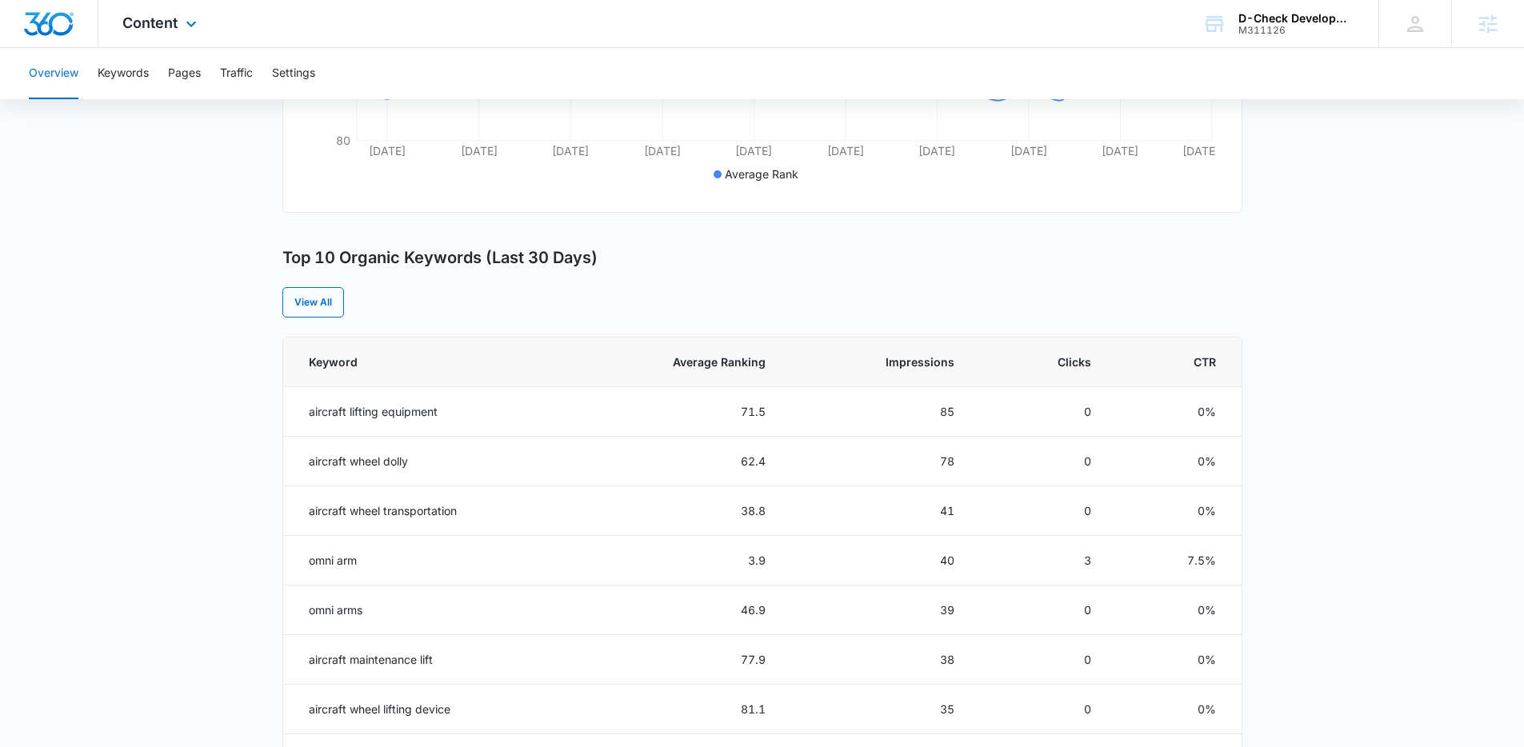
scroll to position [345, 0]
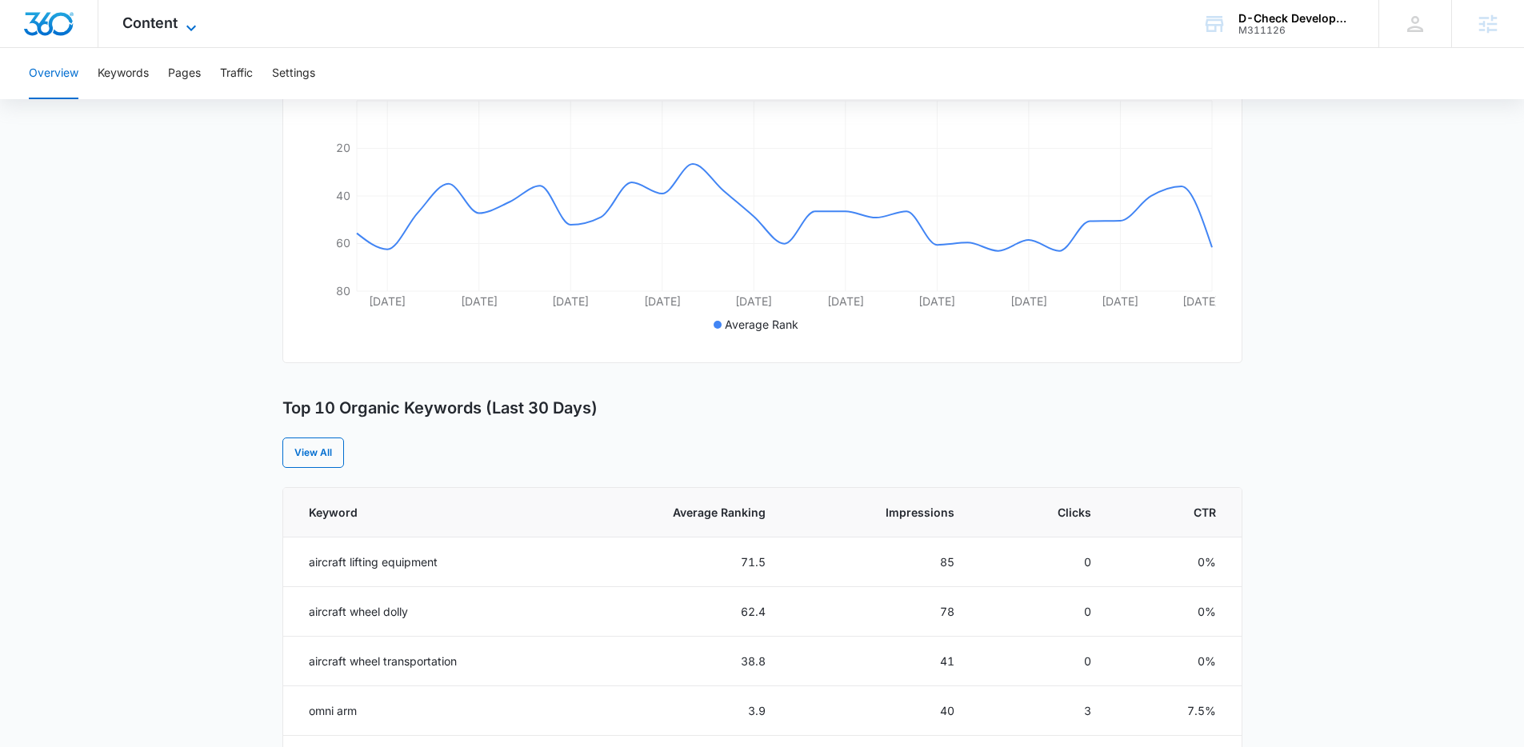
click at [188, 32] on icon at bounding box center [191, 27] width 19 height 19
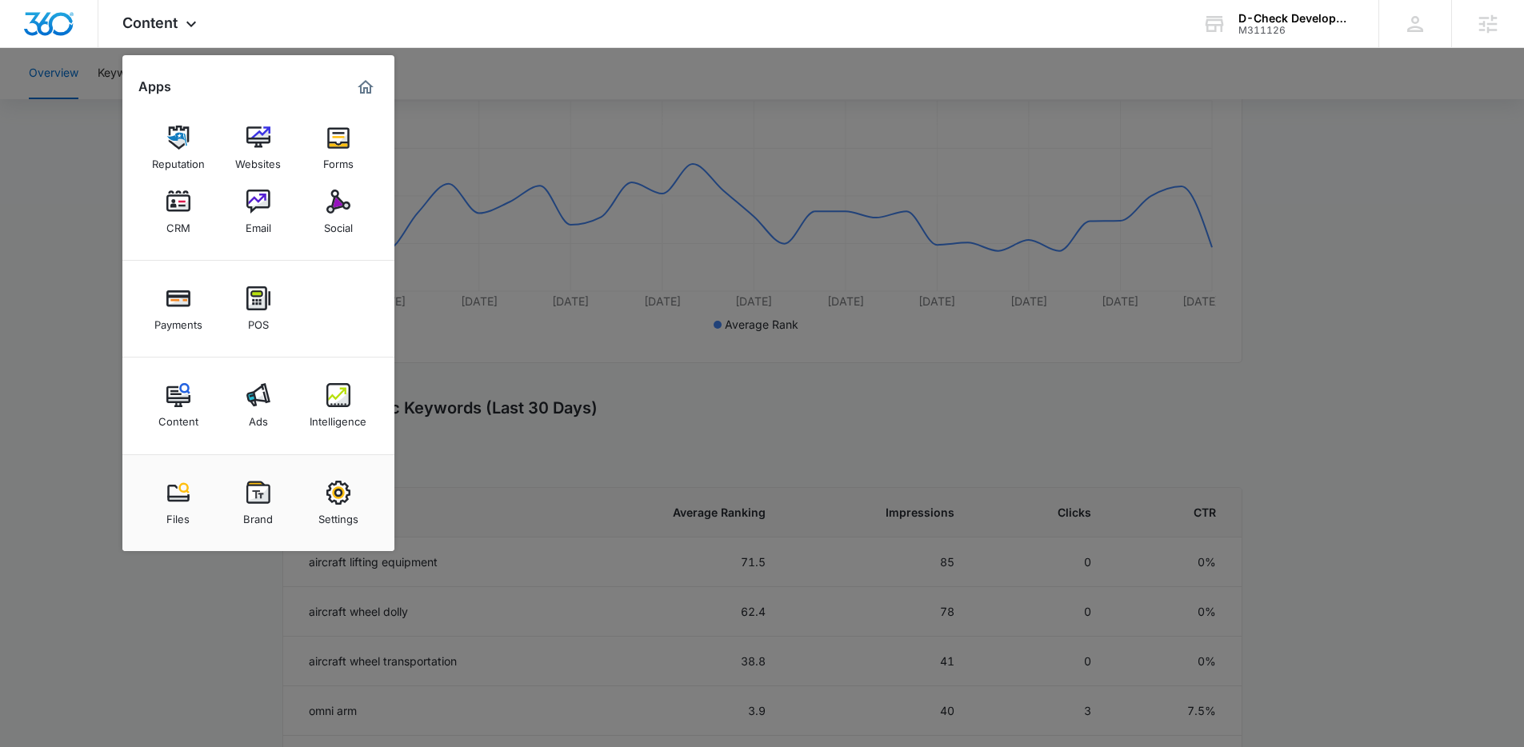
click at [334, 396] on img at bounding box center [338, 395] width 24 height 24
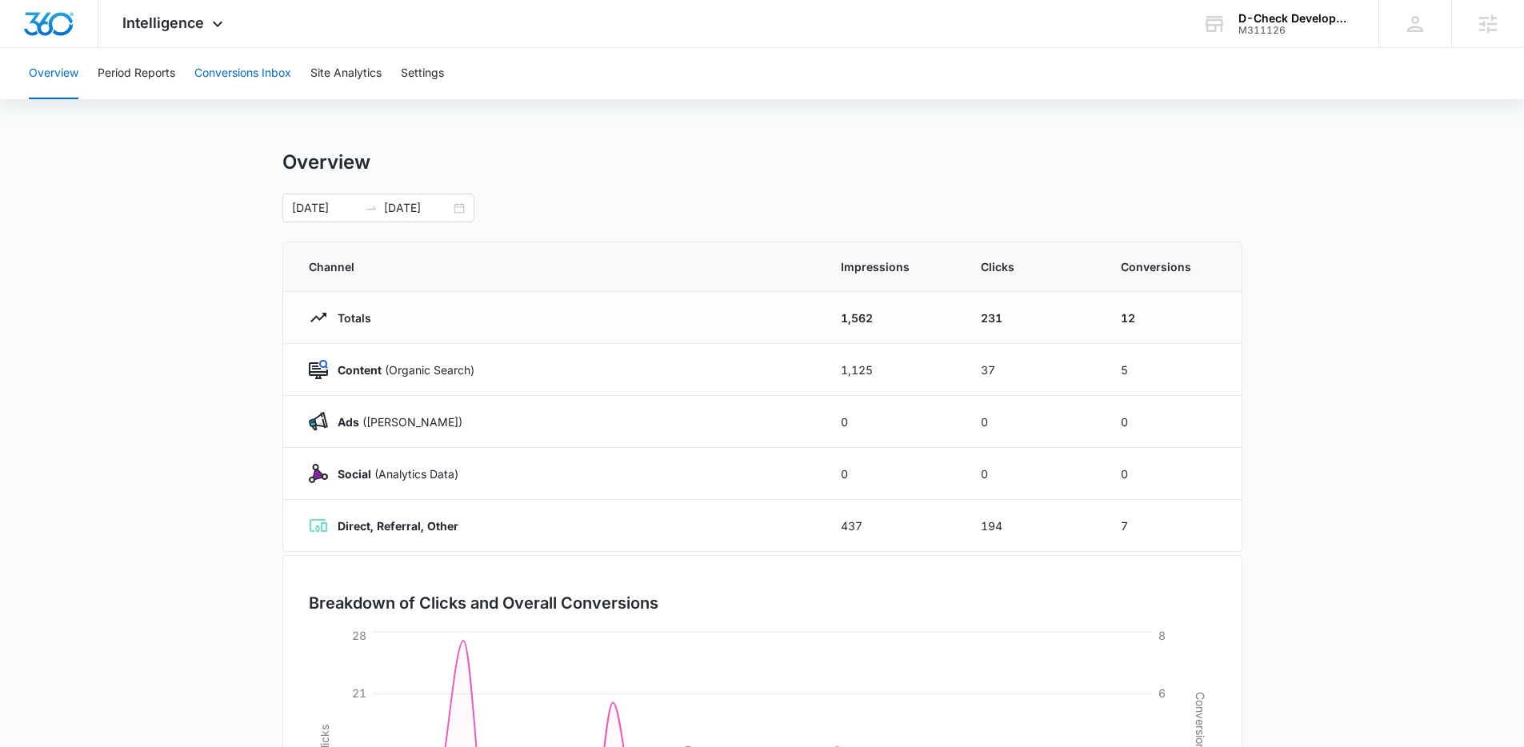
click at [234, 81] on button "Conversions Inbox" at bounding box center [242, 73] width 97 height 51
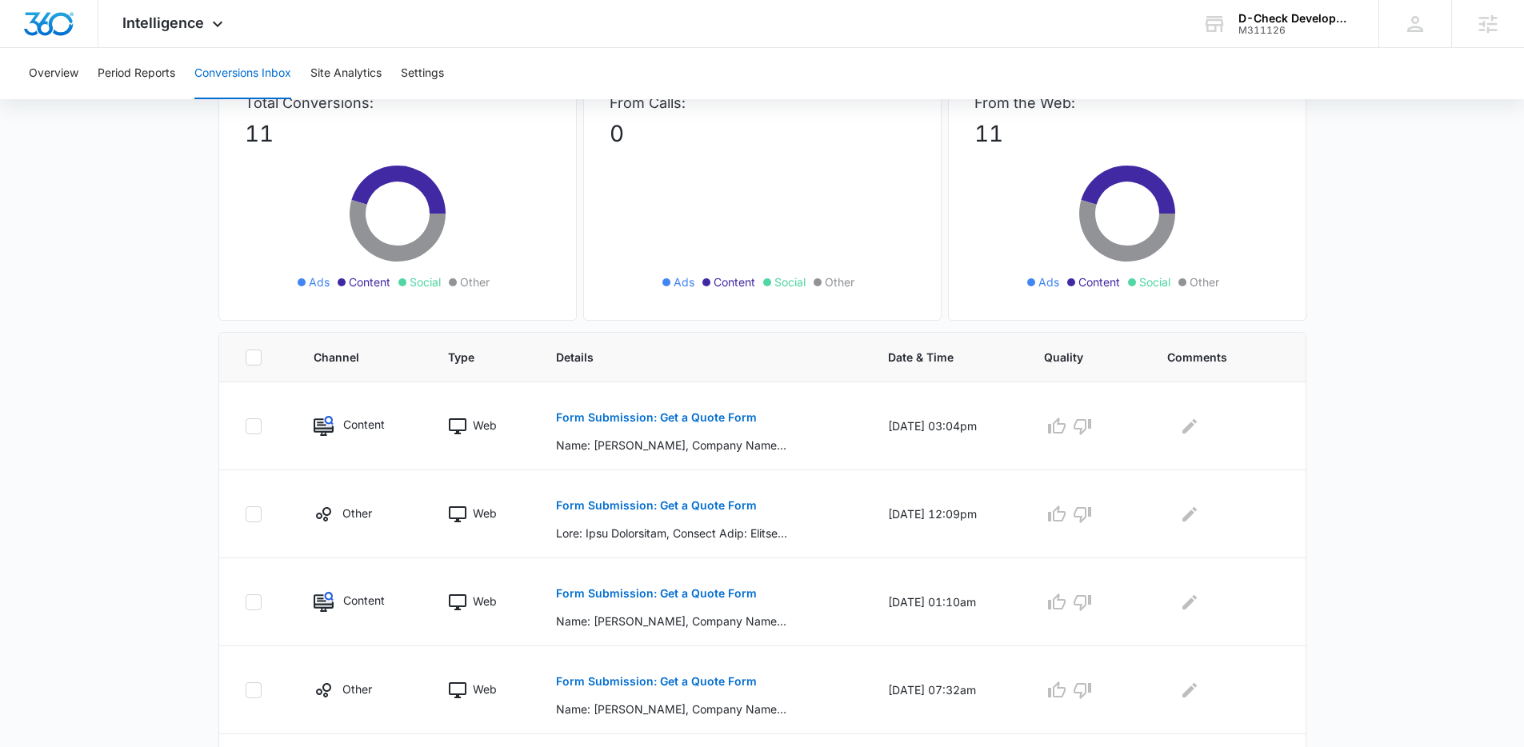
scroll to position [134, 0]
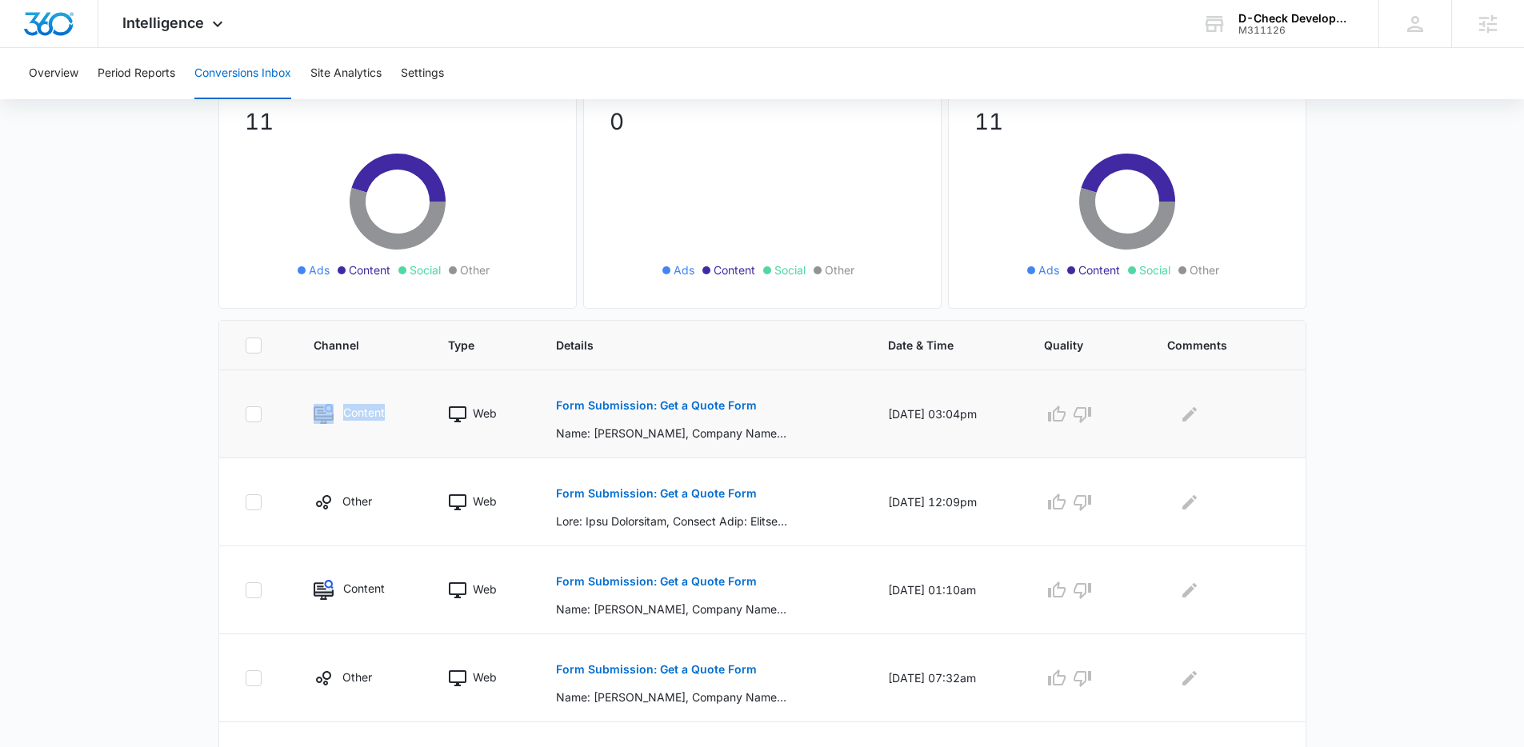
drag, startPoint x: 403, startPoint y: 417, endPoint x: 298, endPoint y: 416, distance: 105.6
click at [298, 416] on td "Content" at bounding box center [361, 414] width 134 height 88
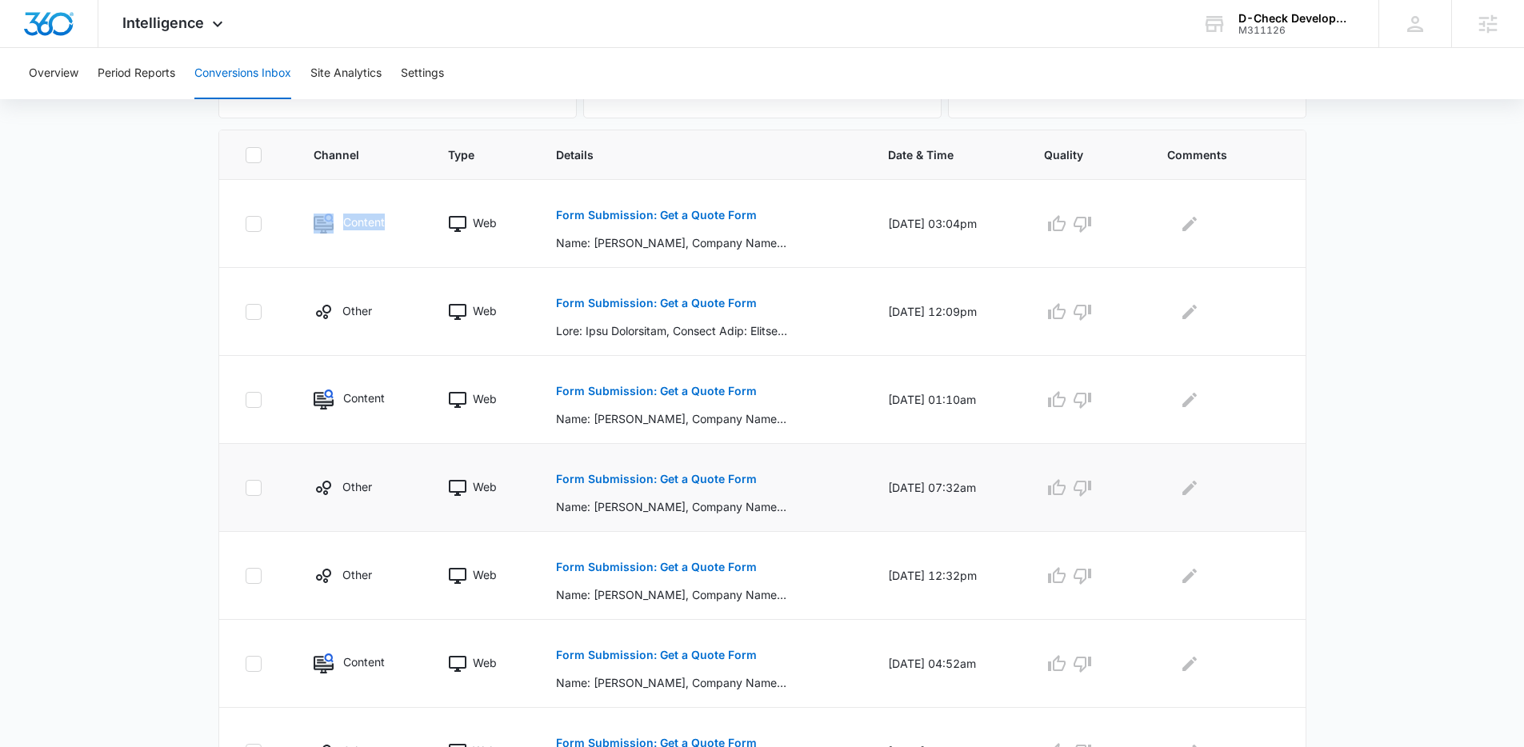
scroll to position [341, 0]
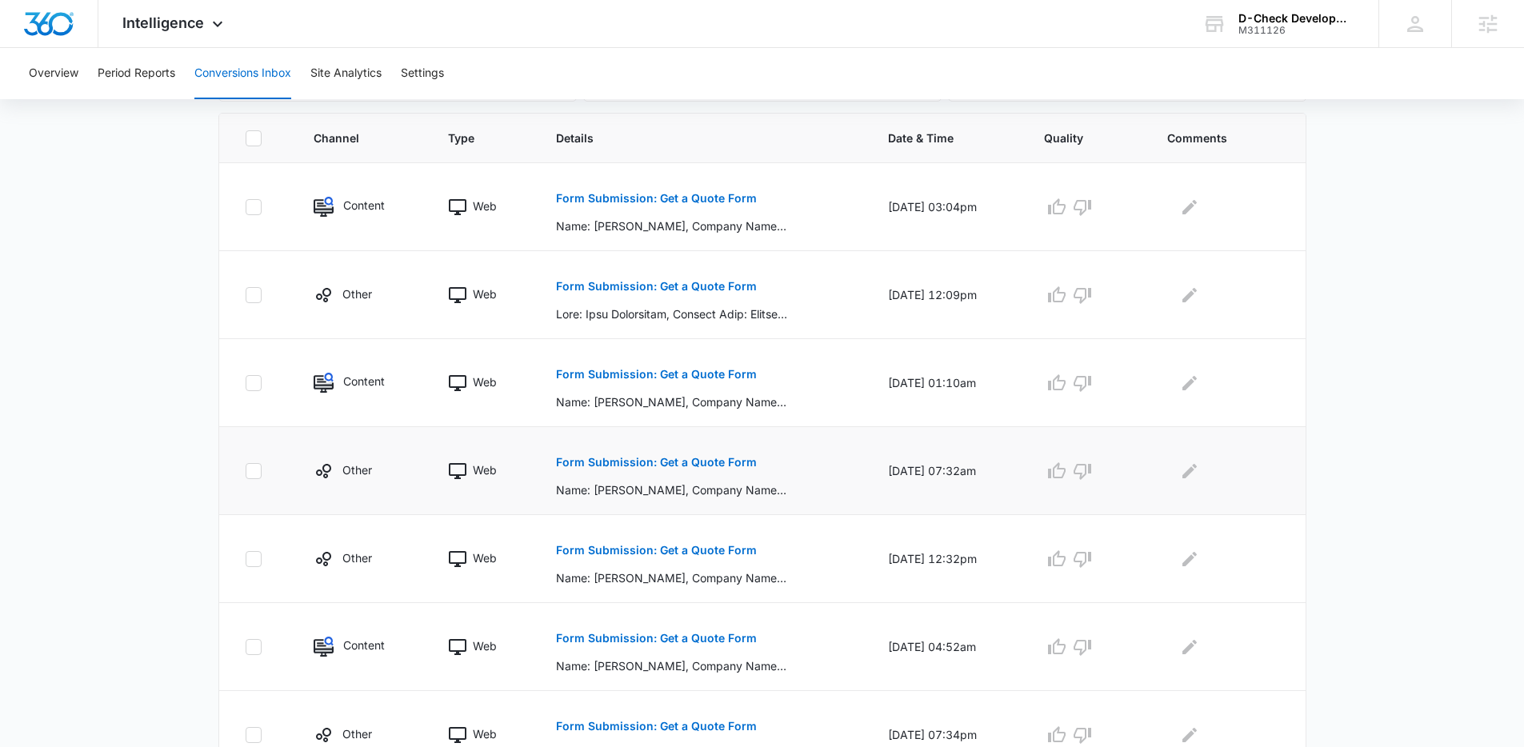
click at [365, 467] on p "Other" at bounding box center [357, 470] width 30 height 17
drag, startPoint x: 390, startPoint y: 472, endPoint x: 302, endPoint y: 471, distance: 88.8
click at [302, 471] on td "Other" at bounding box center [361, 471] width 134 height 88
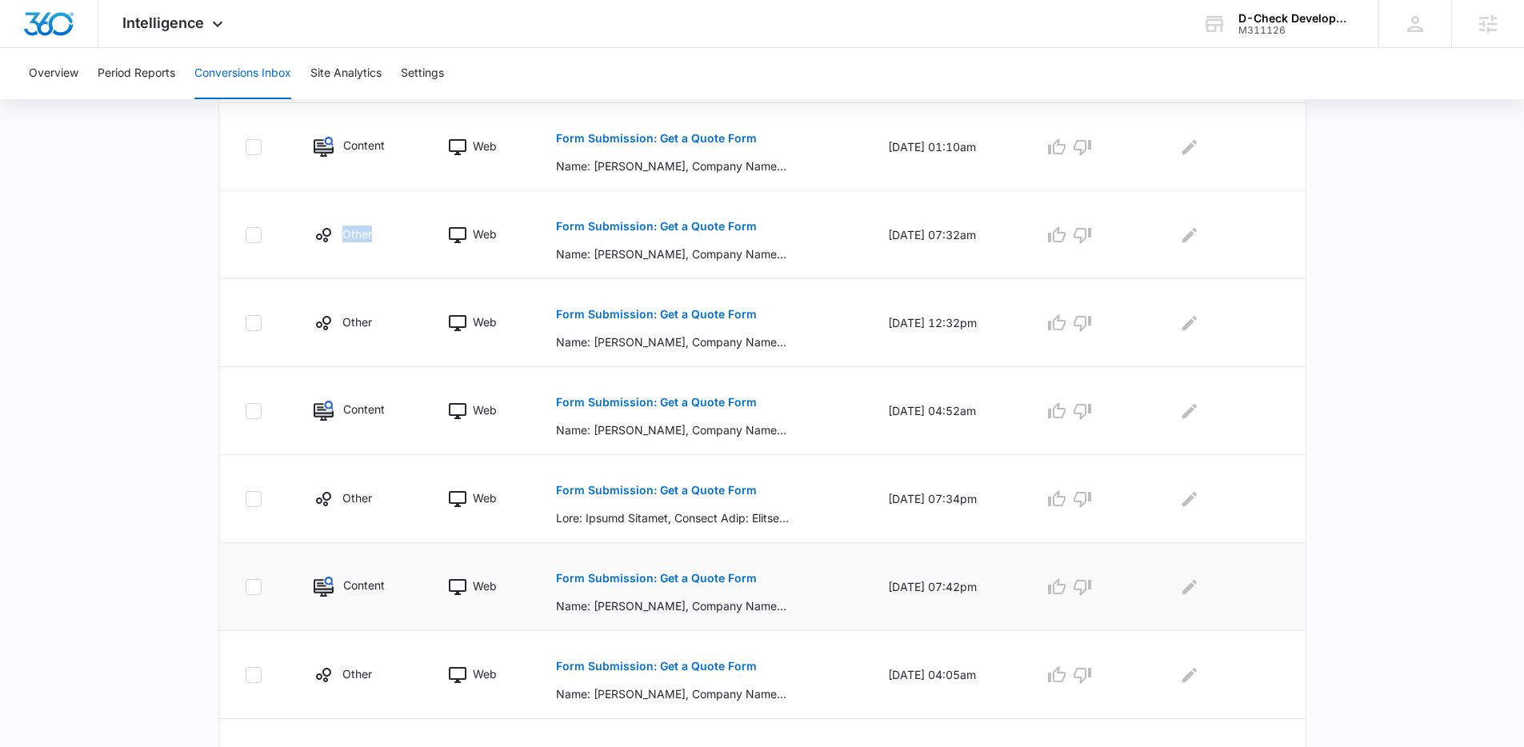
scroll to position [579, 0]
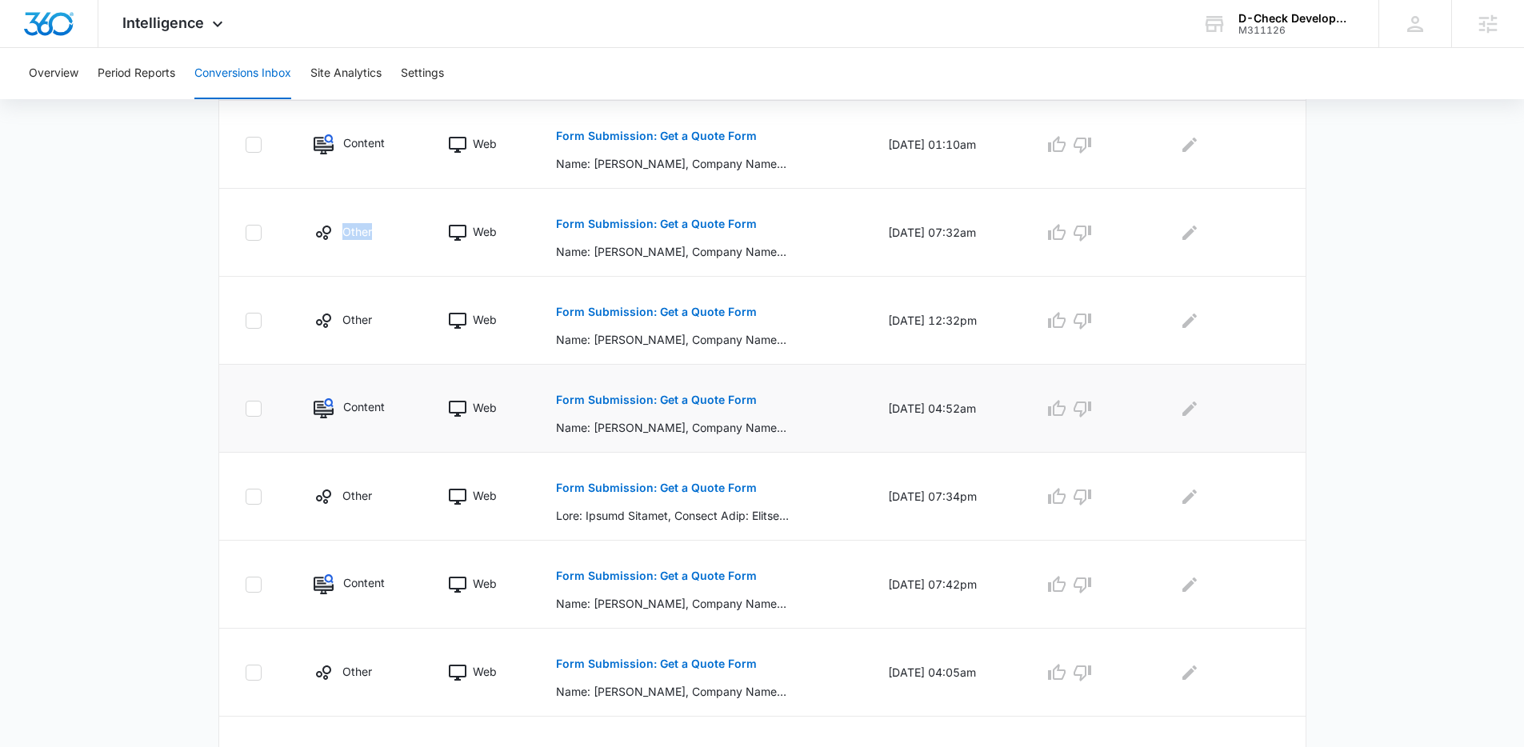
click at [651, 405] on p "Form Submission: Get a Quote Form" at bounding box center [656, 399] width 201 height 11
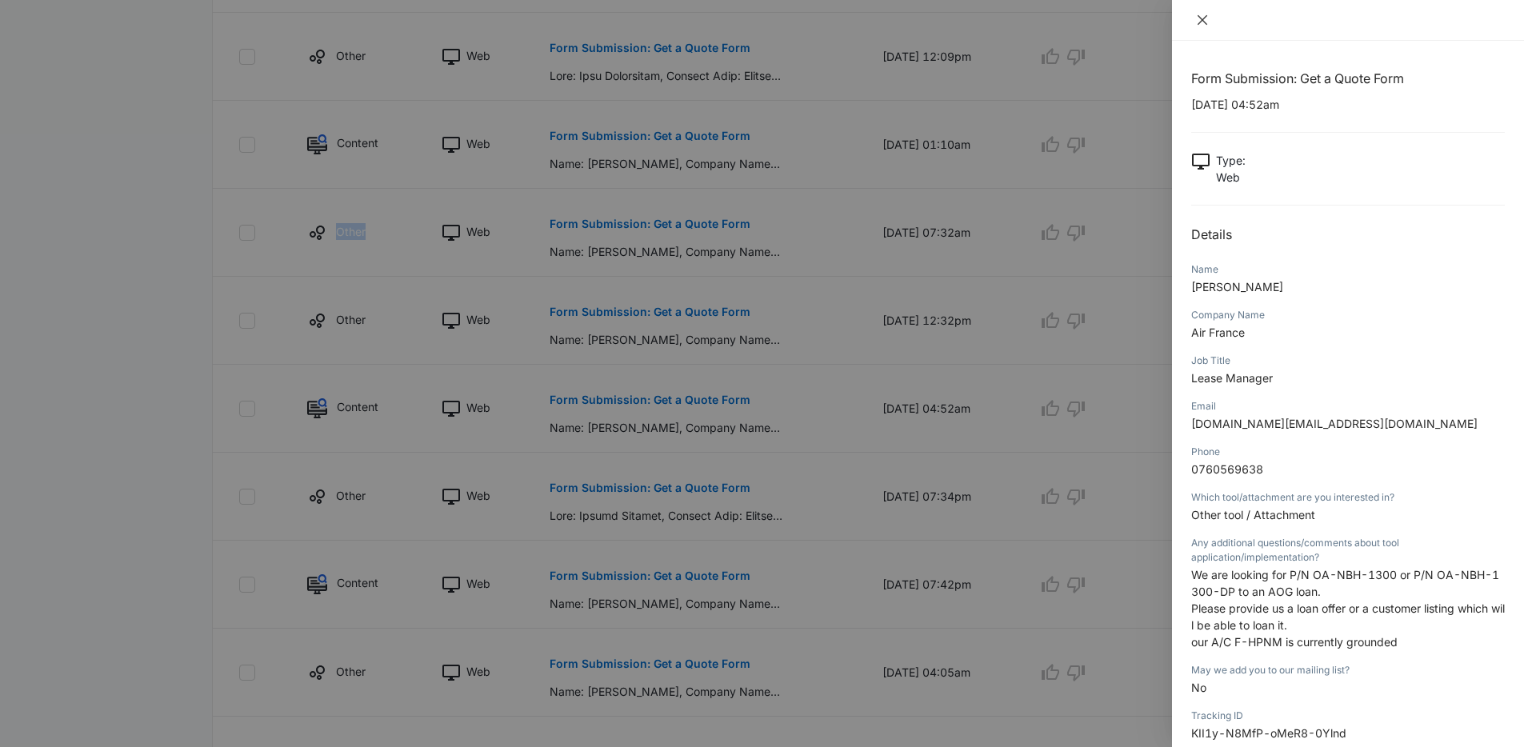
click at [1205, 24] on icon "close" at bounding box center [1202, 20] width 10 height 10
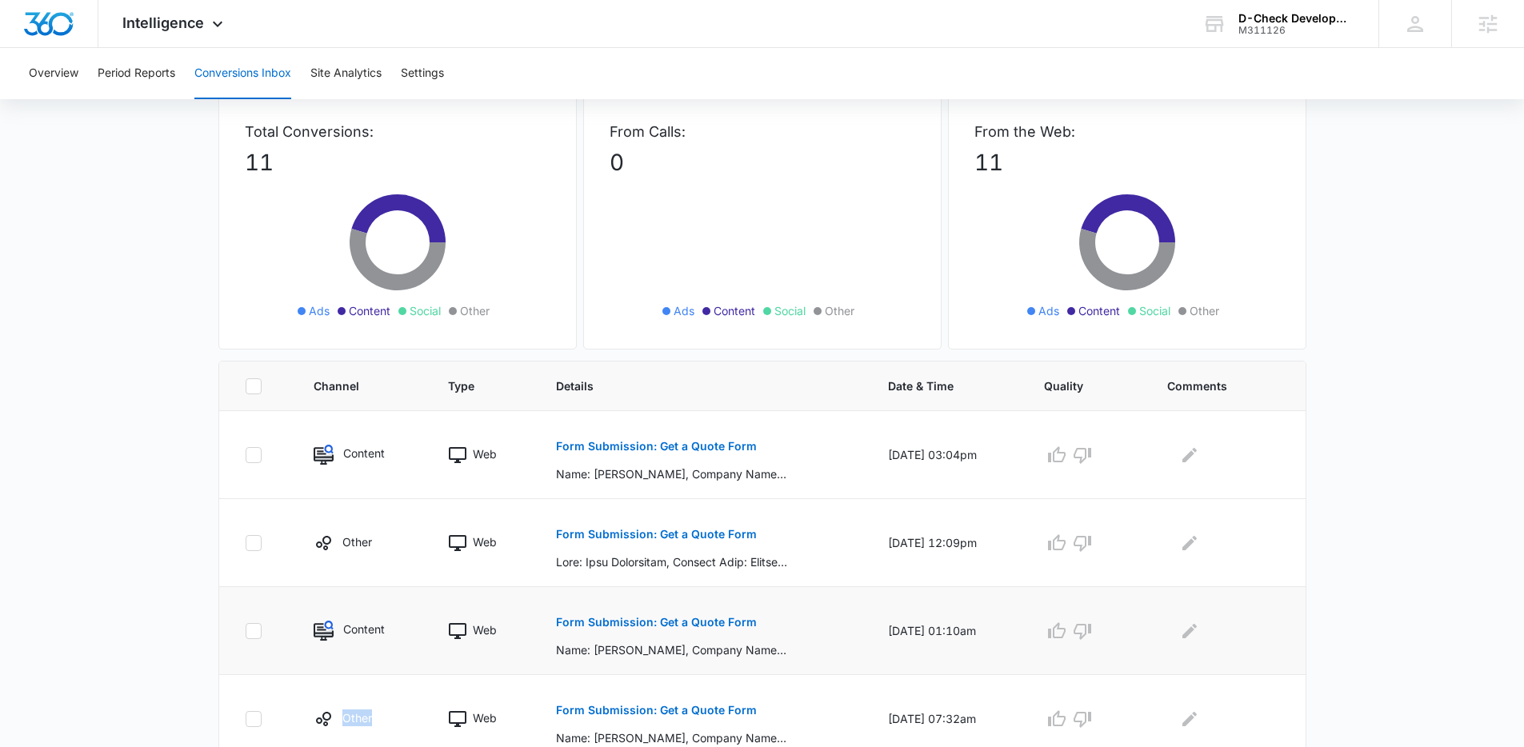
scroll to position [307, 0]
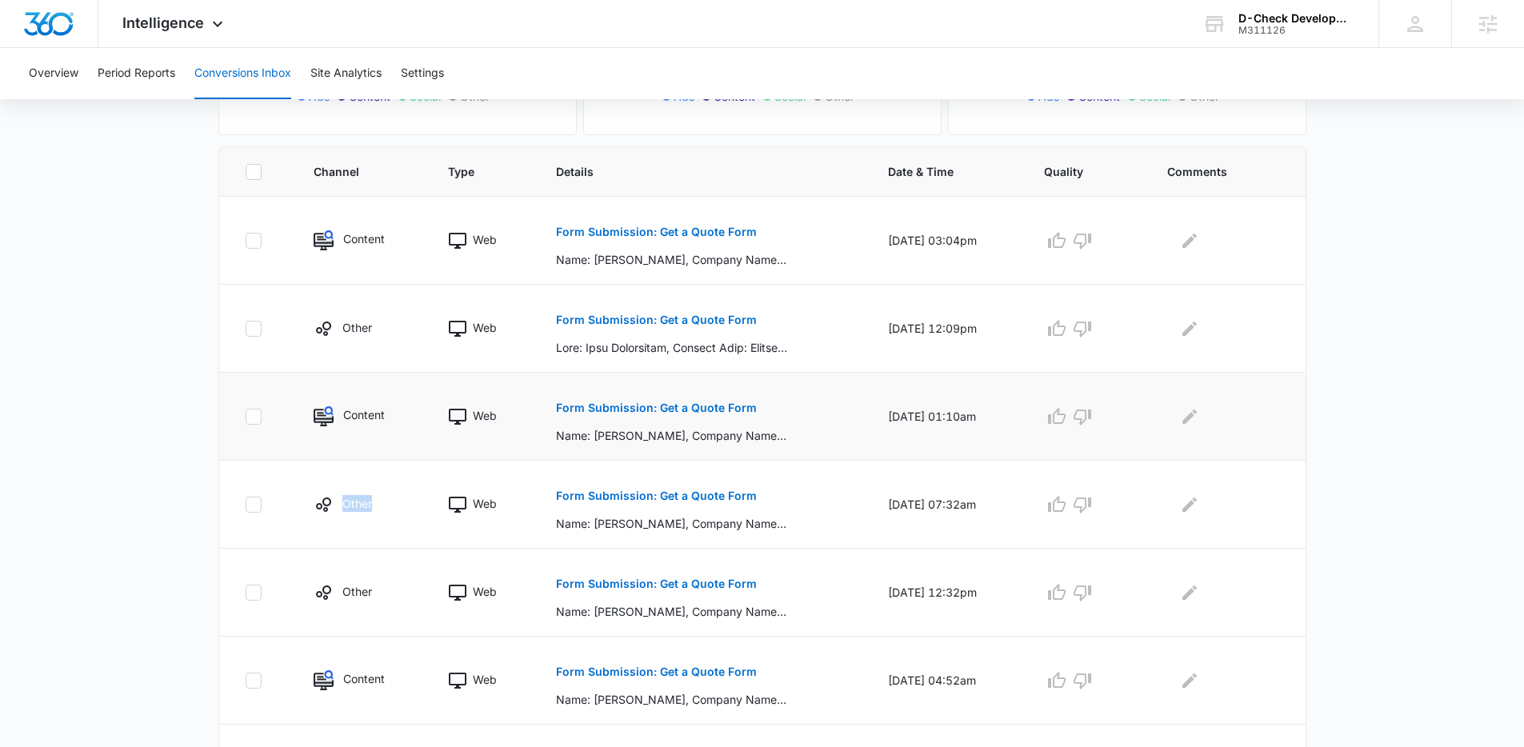
click at [700, 402] on p "Form Submission: Get a Quote Form" at bounding box center [656, 407] width 201 height 11
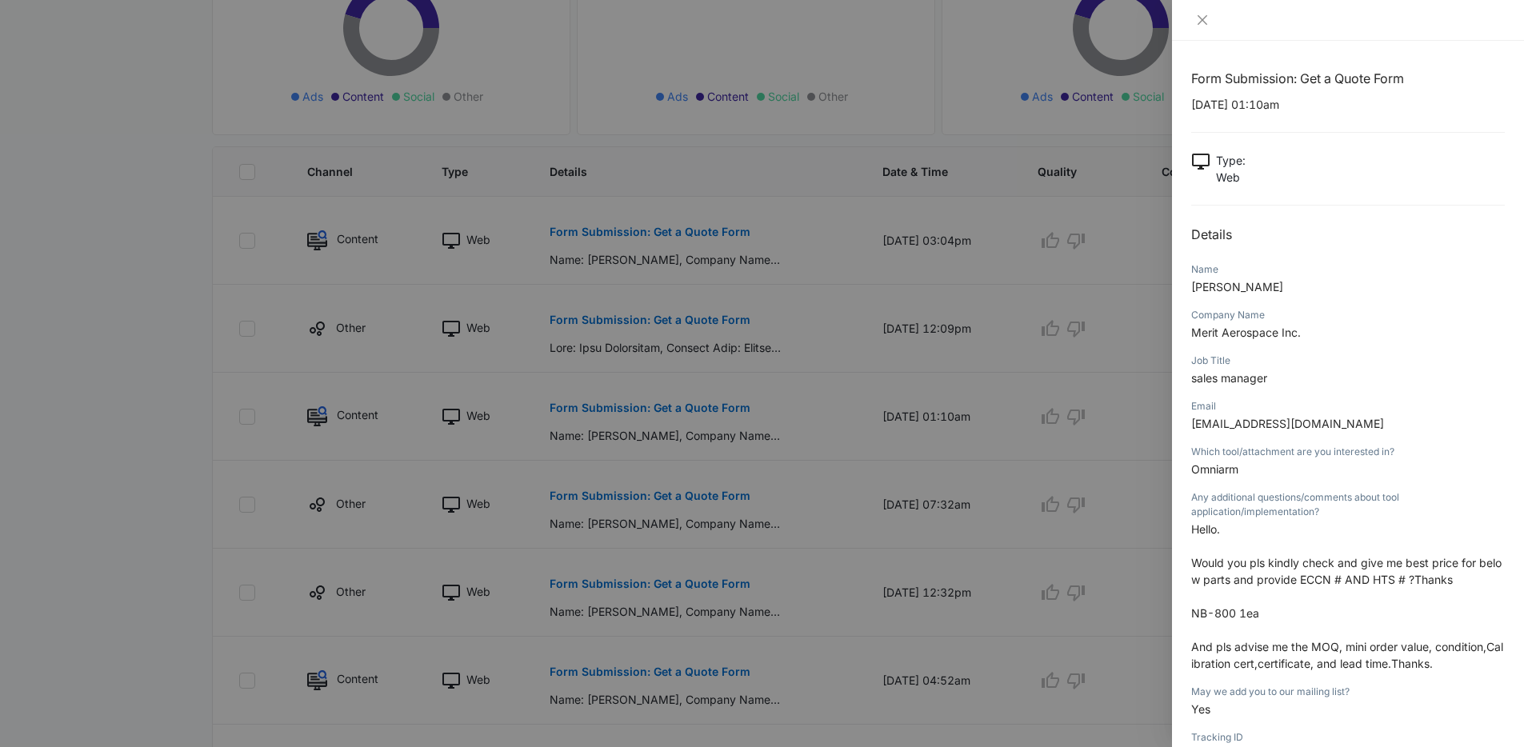
click at [1108, 374] on div at bounding box center [762, 373] width 1524 height 747
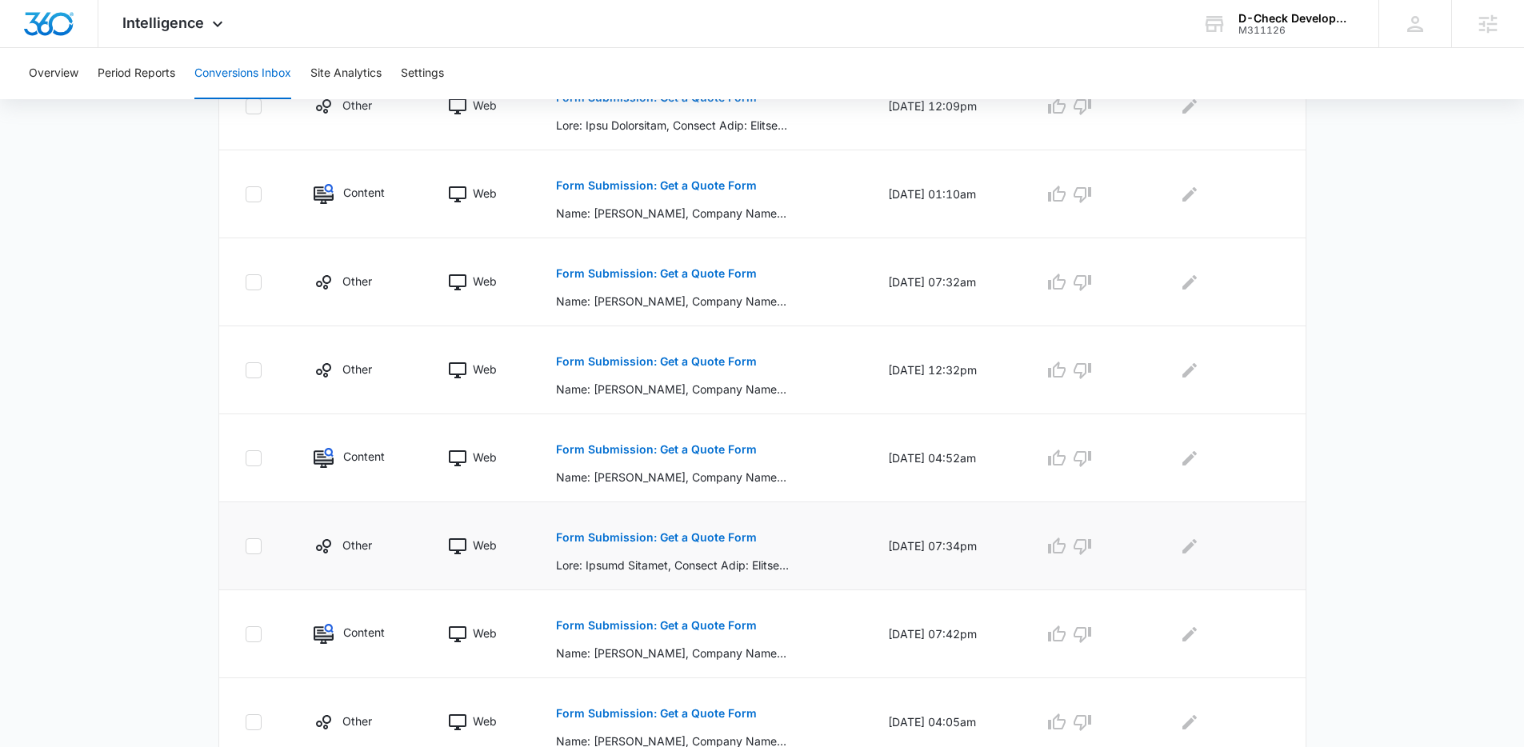
scroll to position [538, 0]
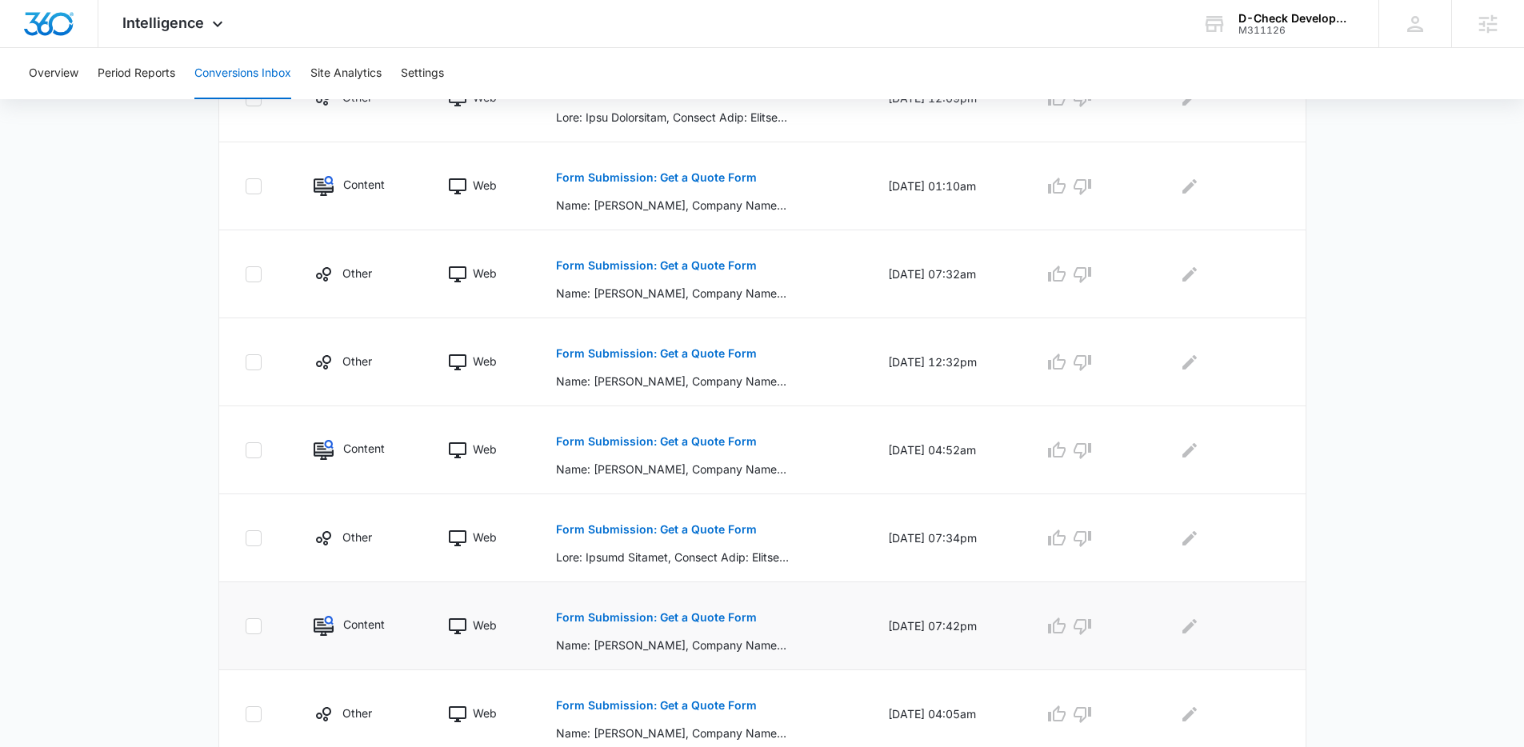
click at [711, 622] on p "Form Submission: Get a Quote Form" at bounding box center [656, 617] width 201 height 11
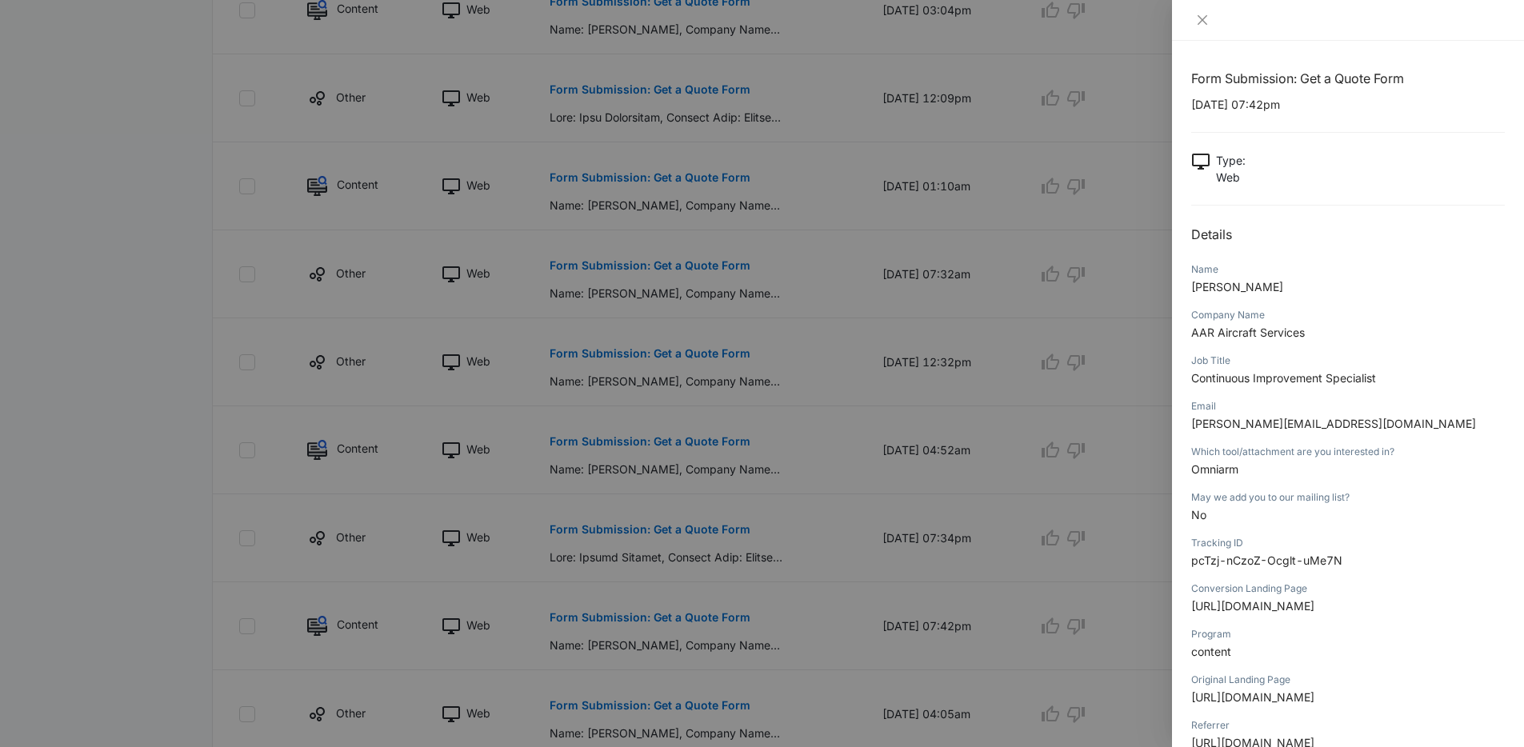
click at [928, 406] on div at bounding box center [762, 373] width 1524 height 747
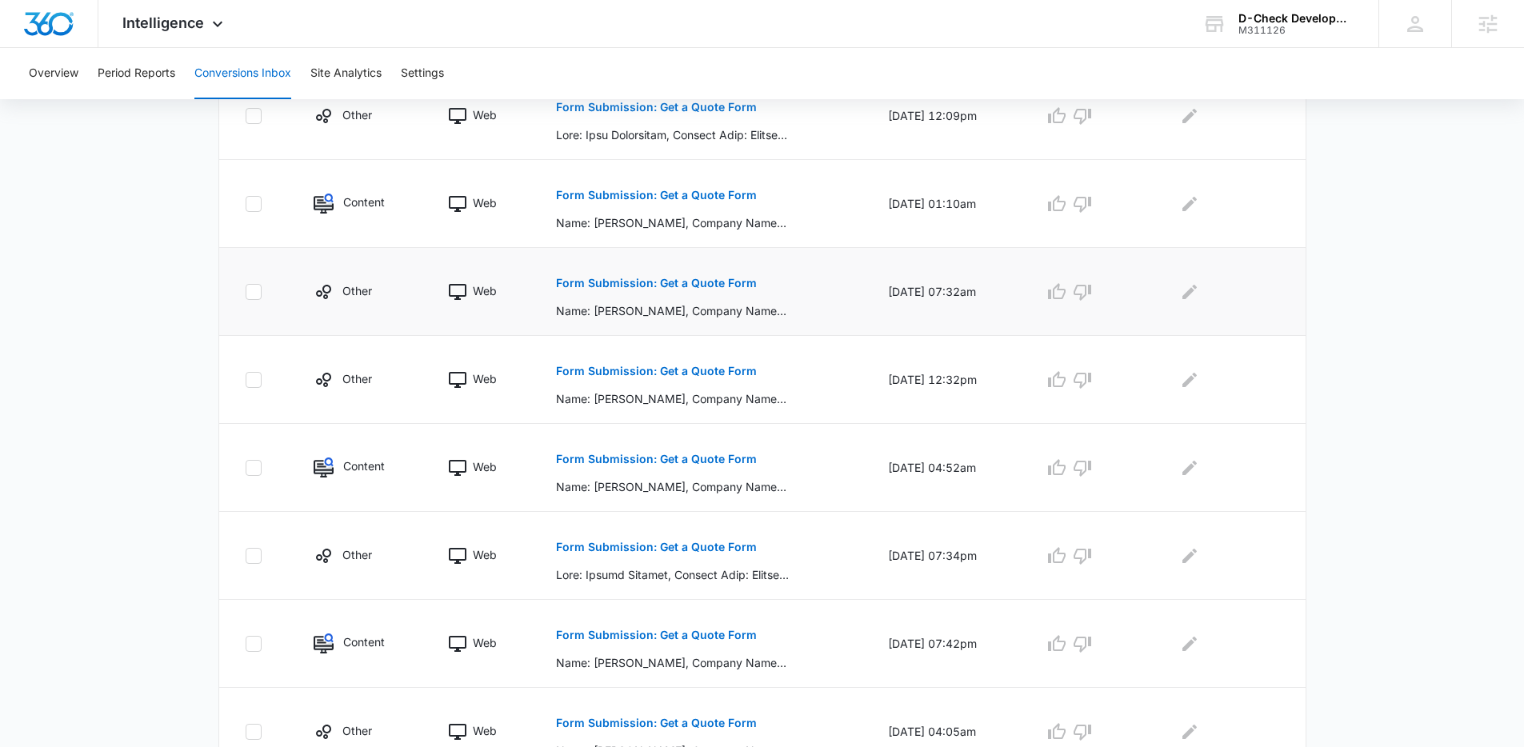
scroll to position [508, 0]
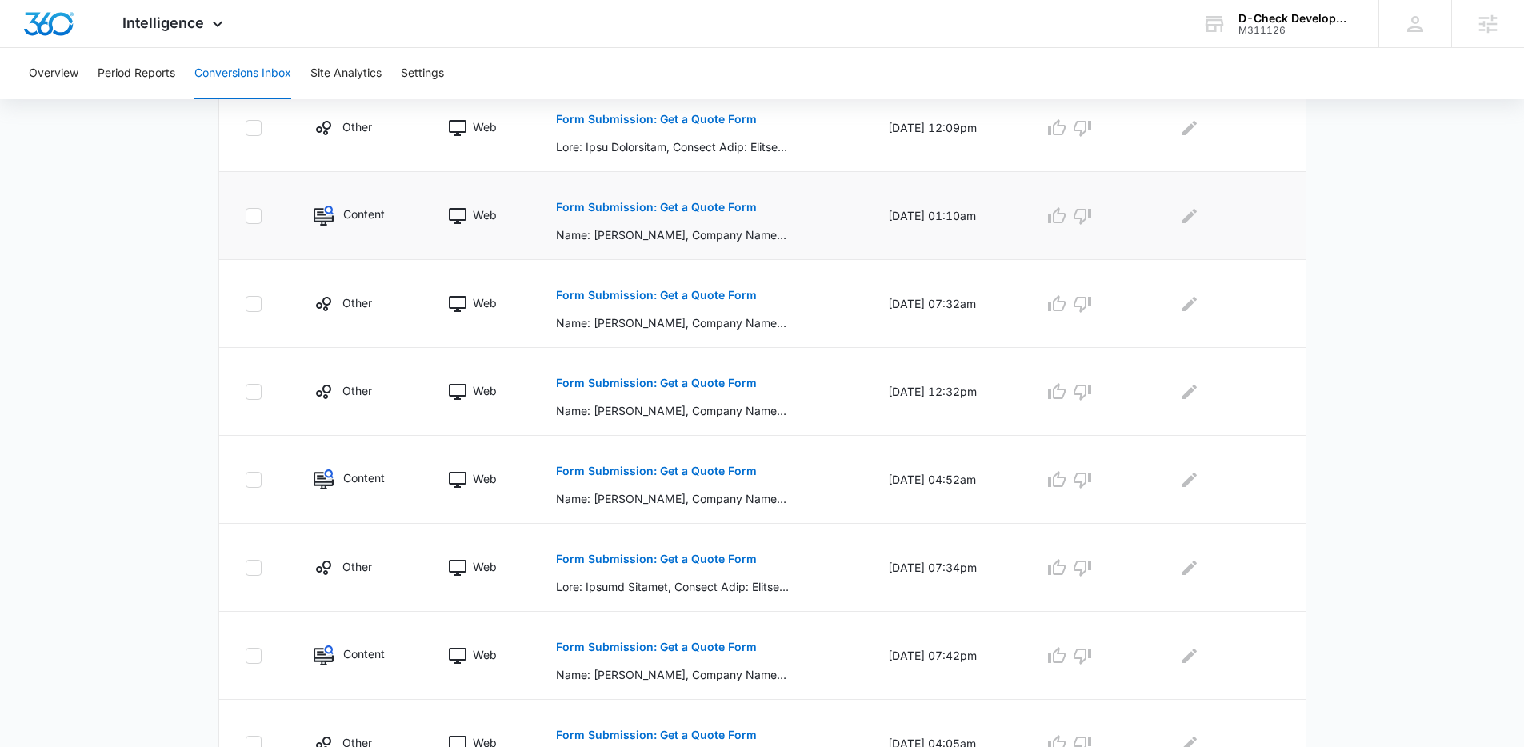
click at [614, 214] on button "Form Submission: Get a Quote Form" at bounding box center [656, 207] width 201 height 38
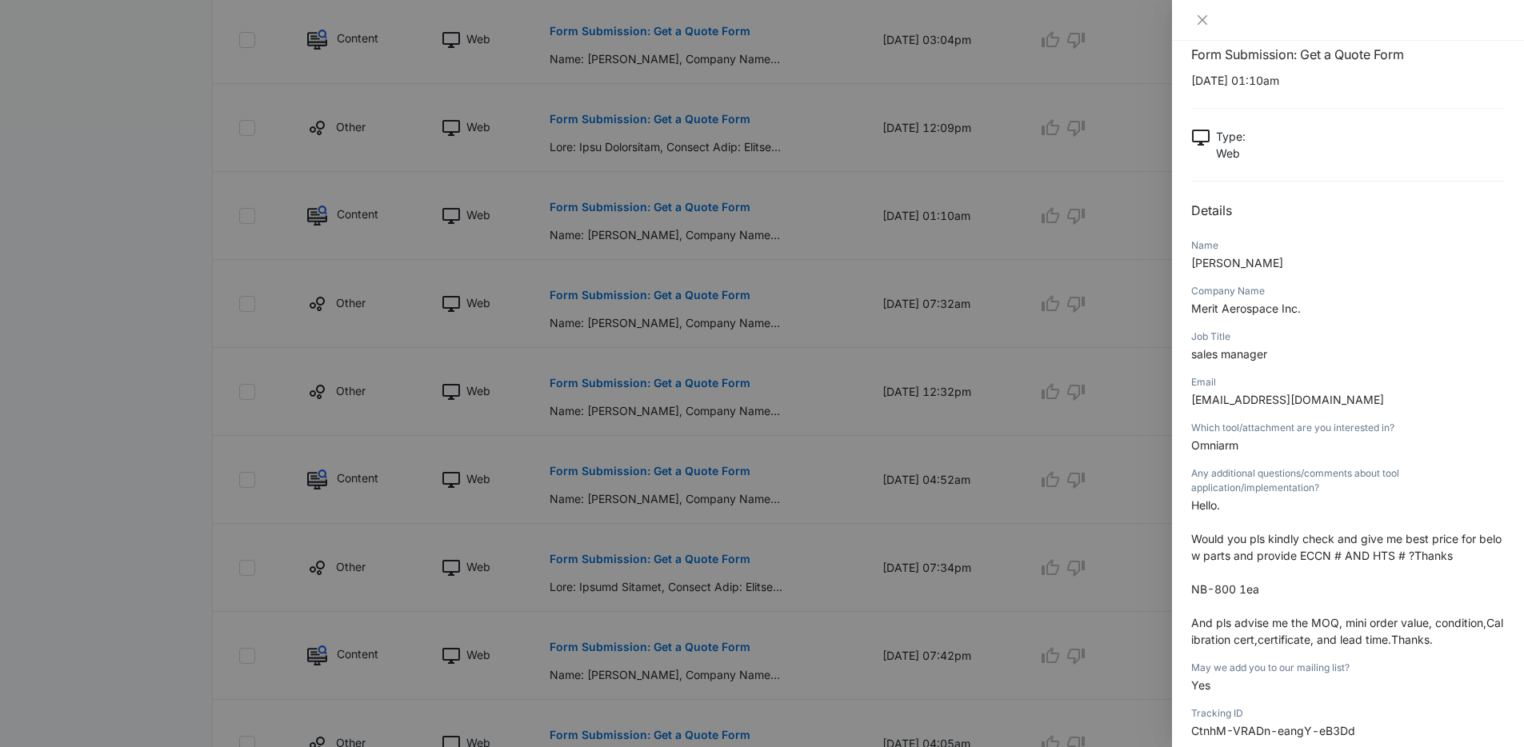
scroll to position [54, 0]
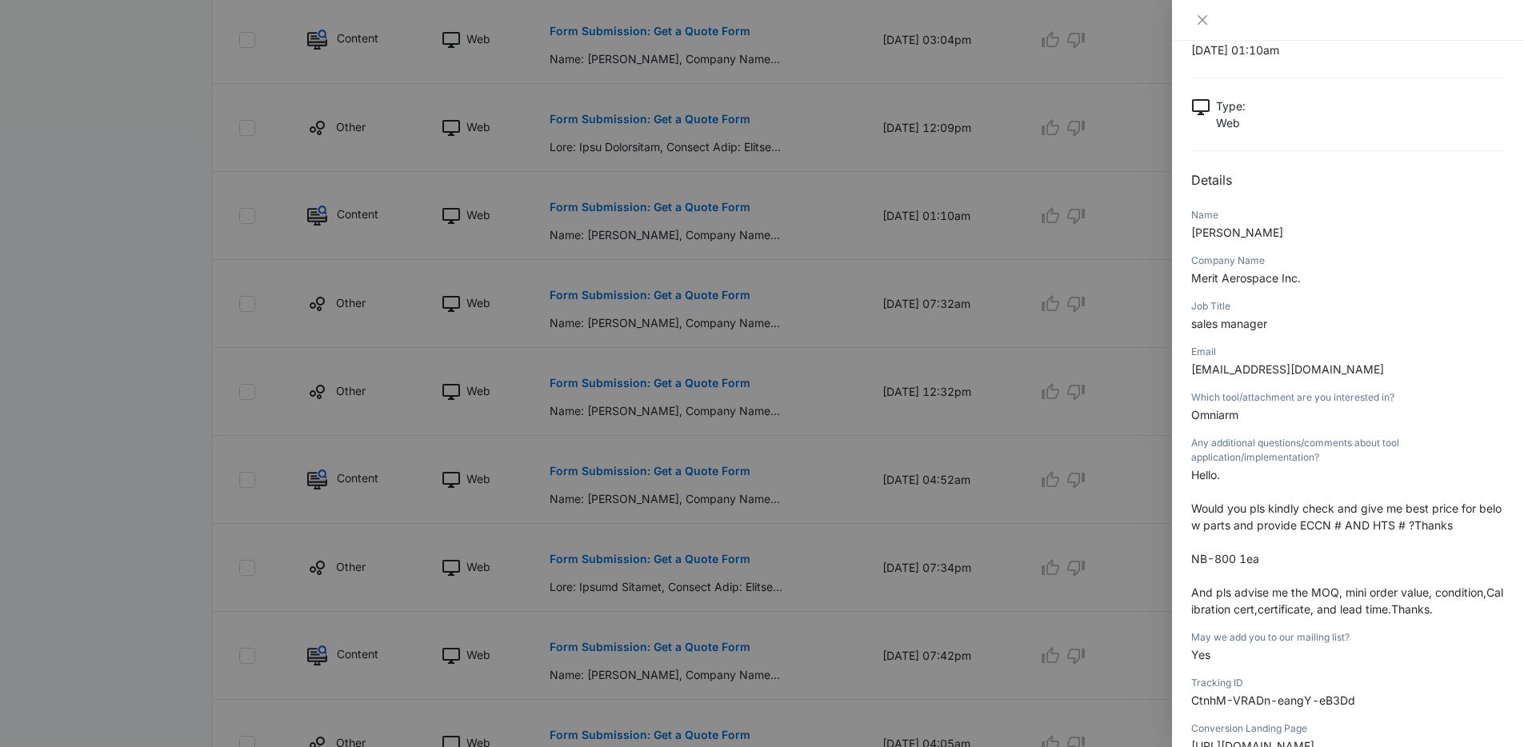
click at [860, 453] on div at bounding box center [762, 373] width 1524 height 747
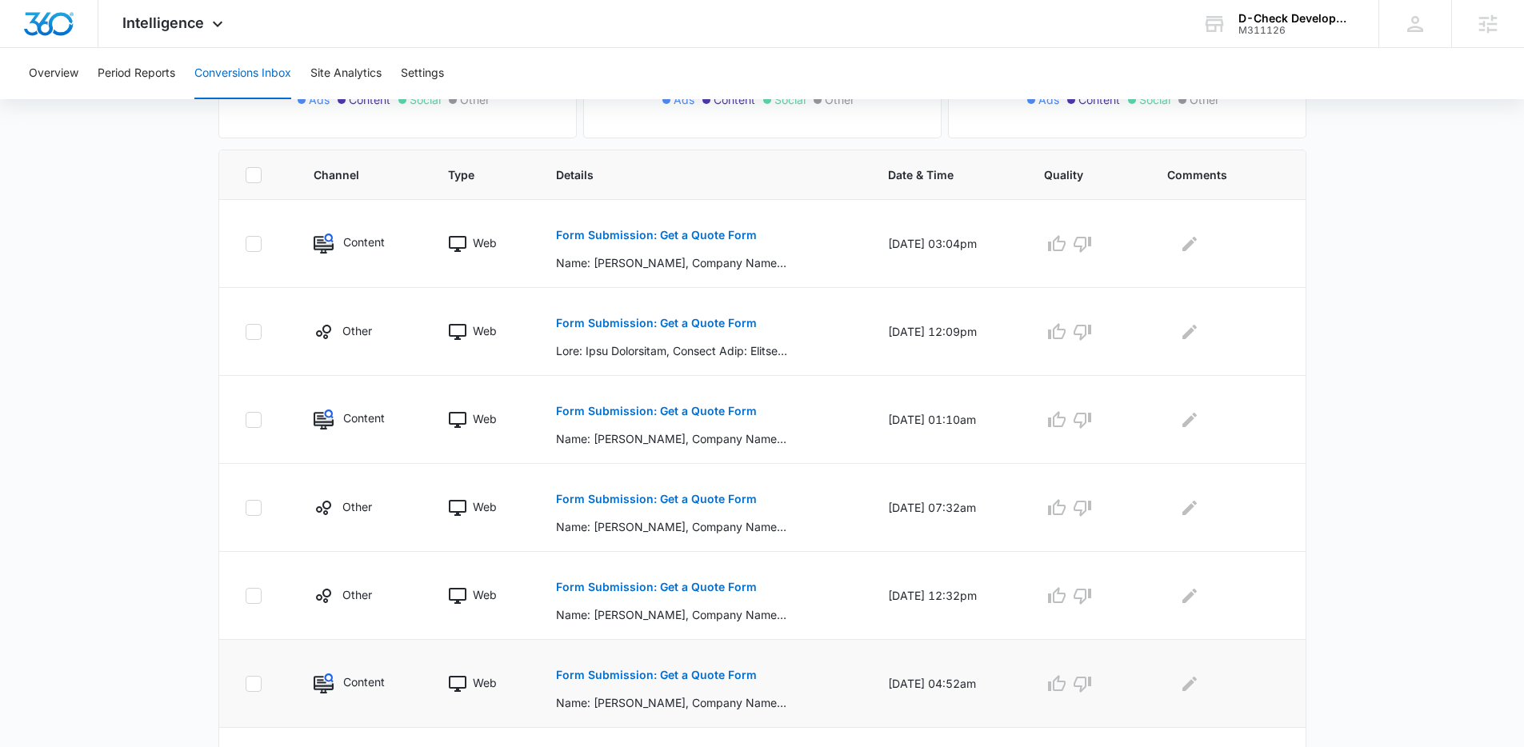
scroll to position [226, 0]
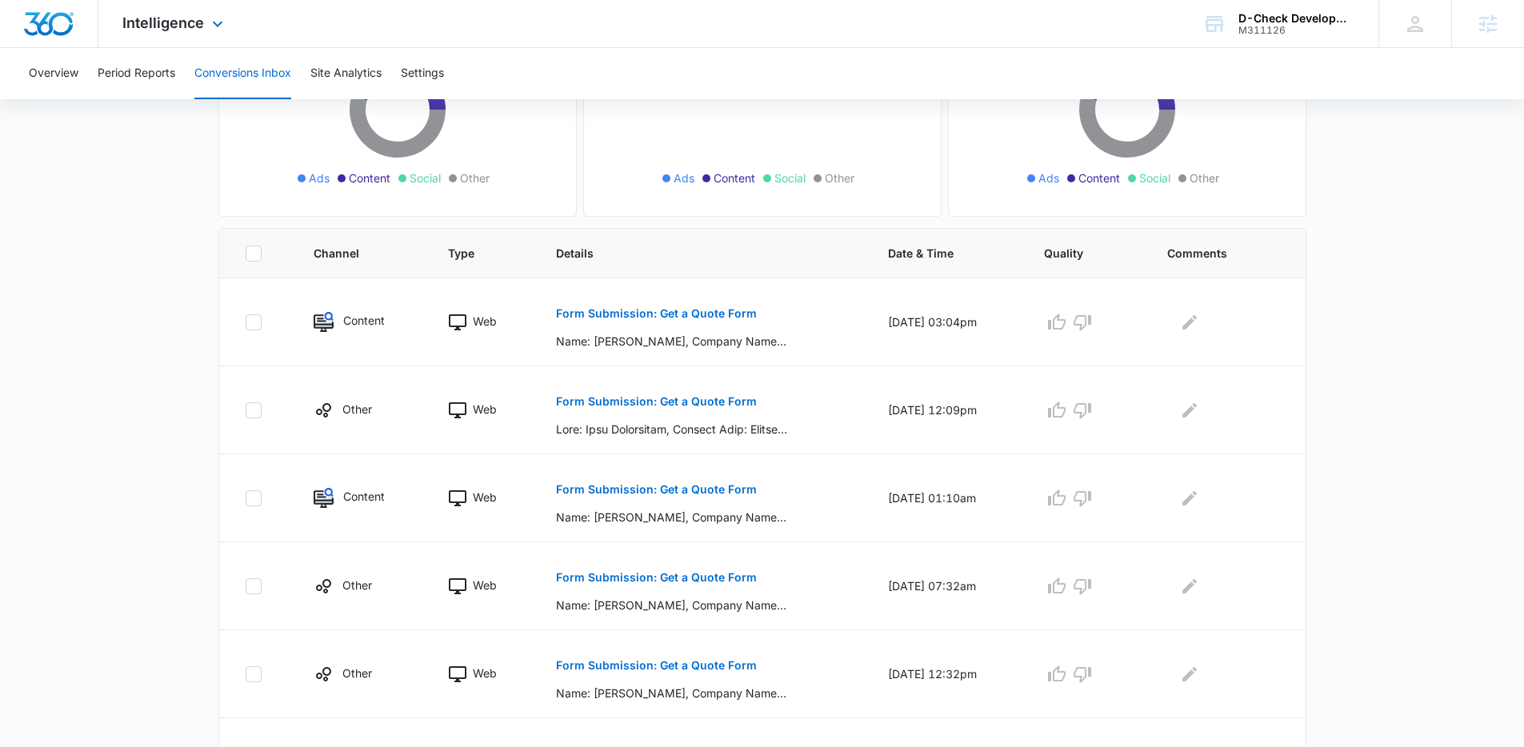
click at [187, 11] on div "Intelligence Apps Reputation Websites Forms CRM Email Social Payments POS Conte…" at bounding box center [174, 23] width 153 height 47
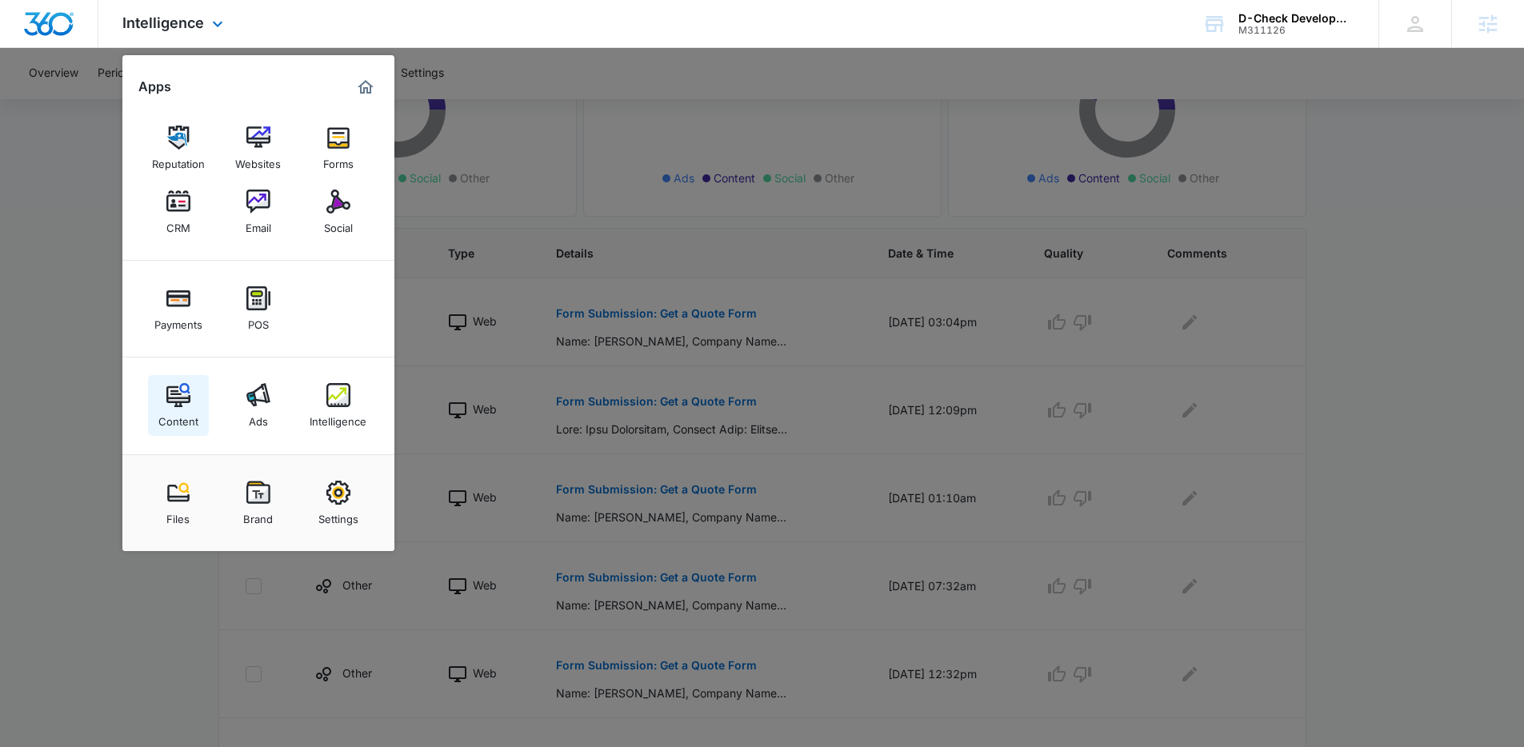
click at [182, 380] on link "Content" at bounding box center [178, 405] width 61 height 61
